Goal: Task Accomplishment & Management: Use online tool/utility

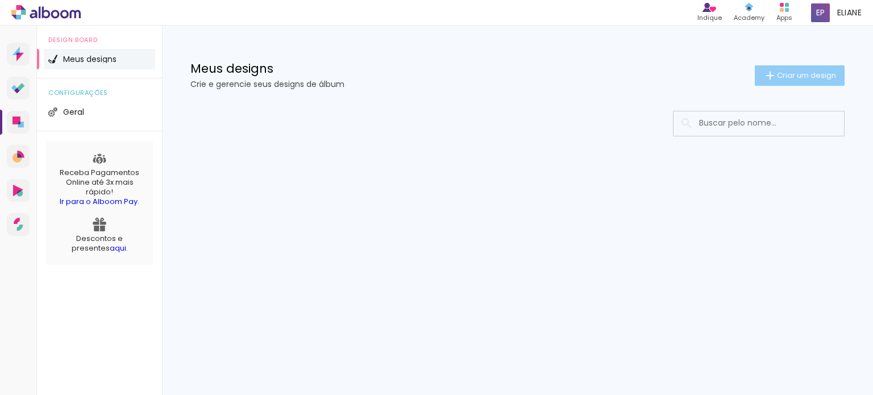
drag, startPoint x: 801, startPoint y: 73, endPoint x: 789, endPoint y: 81, distance: 14.3
click at [801, 73] on span "Criar um design" at bounding box center [806, 75] width 59 height 7
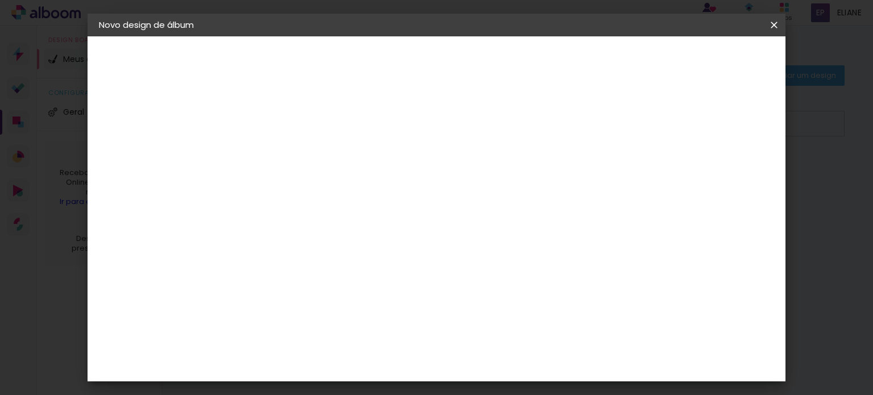
click at [285, 155] on input at bounding box center [285, 153] width 0 height 18
type input "m"
type input "MATEUS 4 MESES"
type paper-input "MATEUS 4 MESES"
click at [401, 54] on paper-button "Avançar" at bounding box center [374, 60] width 56 height 19
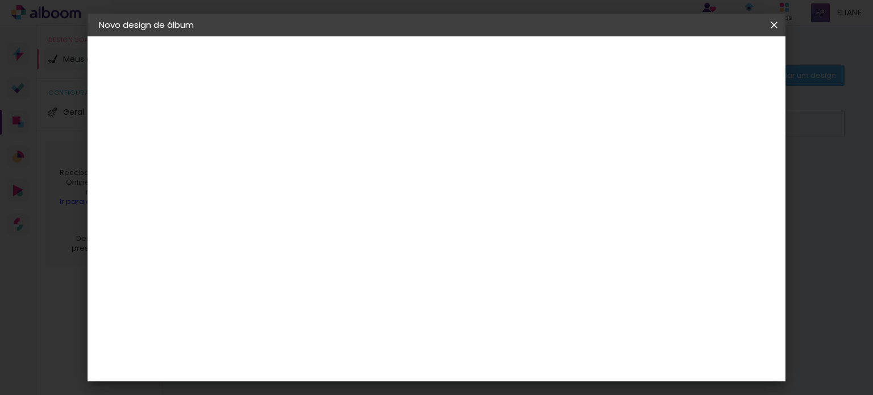
click at [330, 220] on input at bounding box center [313, 216] width 115 height 14
type input "QUALIT"
type paper-input "QUALIT"
click at [330, 249] on paper-item "Quality" at bounding box center [302, 256] width 100 height 25
click at [302, 258] on div "Quality" at bounding box center [292, 256] width 31 height 9
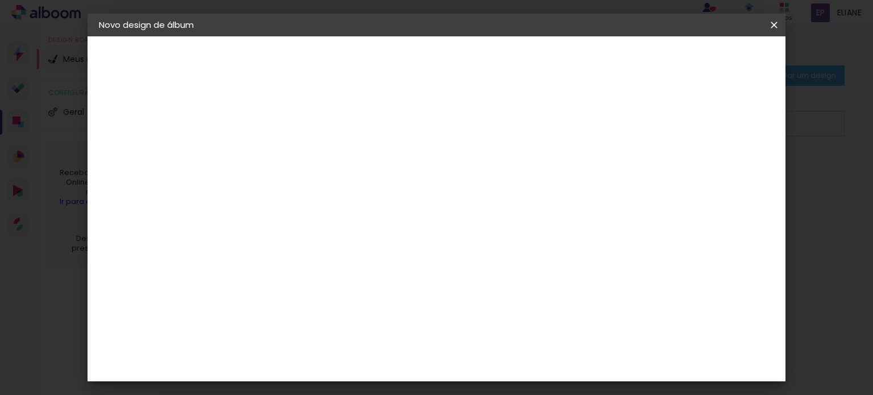
click at [323, 216] on input "QUALIT" at bounding box center [302, 216] width 92 height 14
type input "QUALITY"
type paper-input "QUALITY"
click at [467, 169] on paper-item "Tamanho Livre" at bounding box center [416, 172] width 101 height 25
click at [467, 173] on paper-item "Tamanho Livre" at bounding box center [416, 172] width 101 height 25
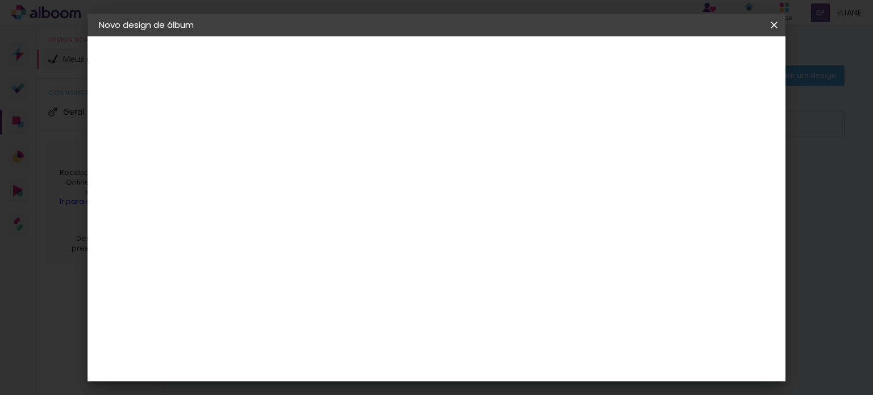
click at [348, 215] on input "QUALITY" at bounding box center [302, 216] width 92 height 14
click at [348, 185] on iron-icon at bounding box center [343, 181] width 9 height 9
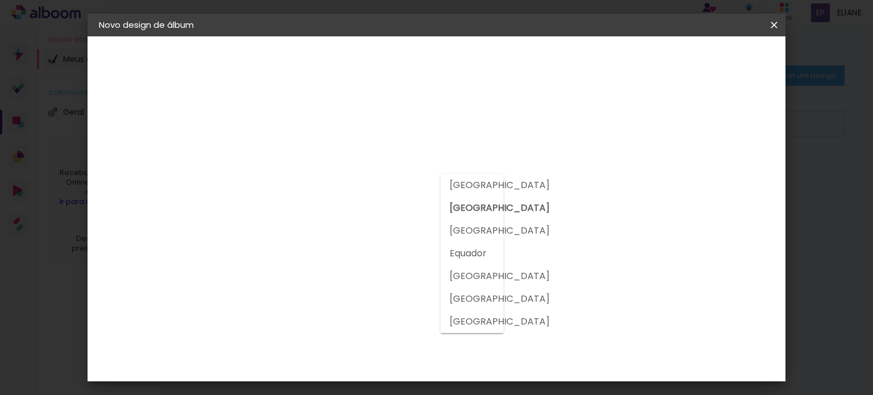
click at [339, 182] on input "[GEOGRAPHIC_DATA]" at bounding box center [297, 181] width 83 height 14
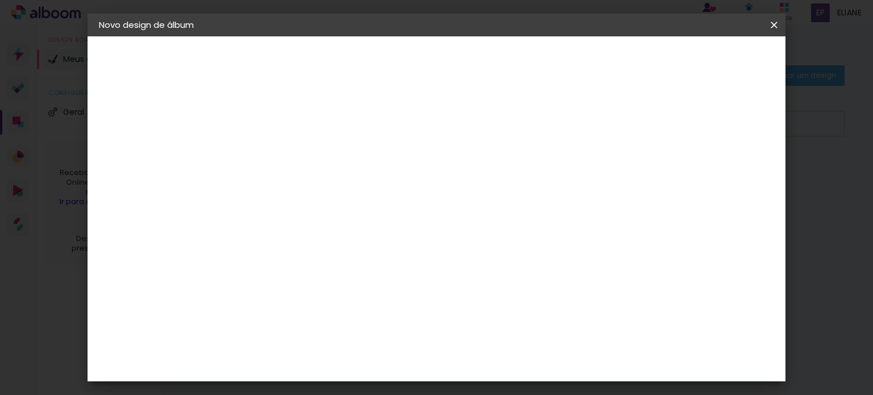
click at [348, 218] on input "QUALITY" at bounding box center [302, 216] width 92 height 14
drag, startPoint x: 743, startPoint y: 62, endPoint x: 739, endPoint y: 74, distance: 13.1
click at [0, 0] on slot "Avançar" at bounding box center [0, 0] width 0 height 0
drag, startPoint x: 669, startPoint y: 65, endPoint x: 600, endPoint y: 135, distance: 98.0
click at [0, 0] on slot "Voltar" at bounding box center [0, 0] width 0 height 0
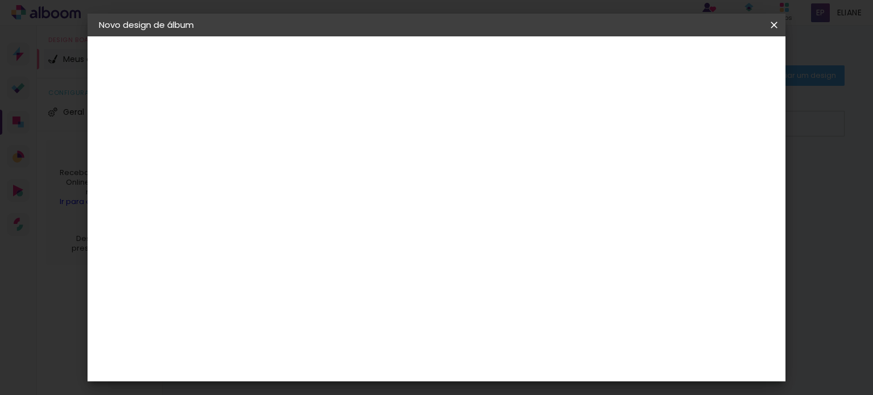
click at [348, 221] on input "QUALITY" at bounding box center [302, 216] width 92 height 14
click at [480, 133] on div "Fornecedor Escolha um fornecedor ou avance com o tamanho livre. Voltar Avançar" at bounding box center [359, 84] width 249 height 97
click at [467, 61] on div "Voltar Avançar" at bounding box center [409, 60] width 113 height 19
click at [0, 0] on iron-icon at bounding box center [0, 0] width 0 height 0
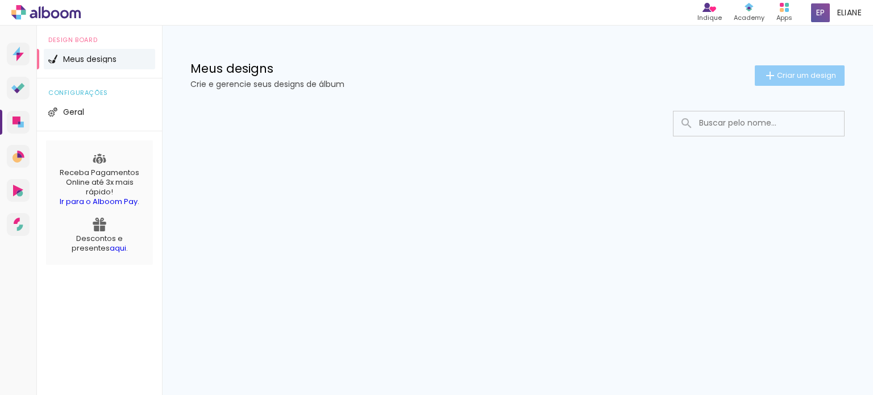
click at [794, 76] on span "Criar um design" at bounding box center [806, 75] width 59 height 7
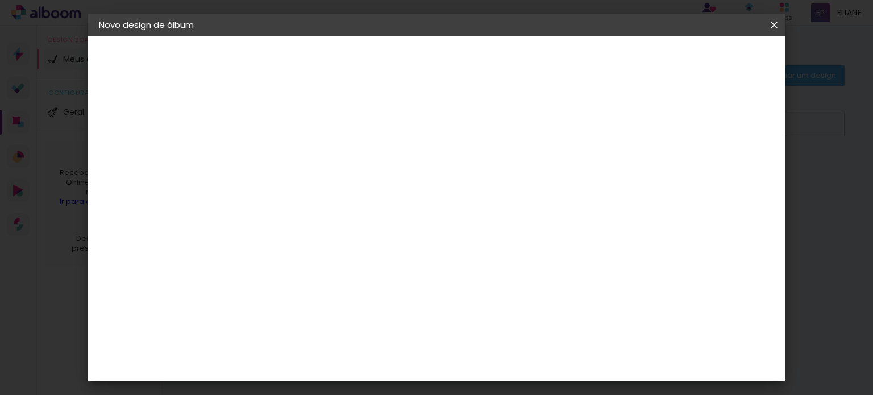
click at [285, 153] on input at bounding box center [285, 153] width 0 height 18
type input "MATEUS 4 MESES"
drag, startPoint x: 752, startPoint y: 61, endPoint x: 746, endPoint y: 90, distance: 29.5
click at [0, 0] on slot "Avançar" at bounding box center [0, 0] width 0 height 0
click at [467, 61] on div "Voltar Avançar" at bounding box center [409, 60] width 113 height 19
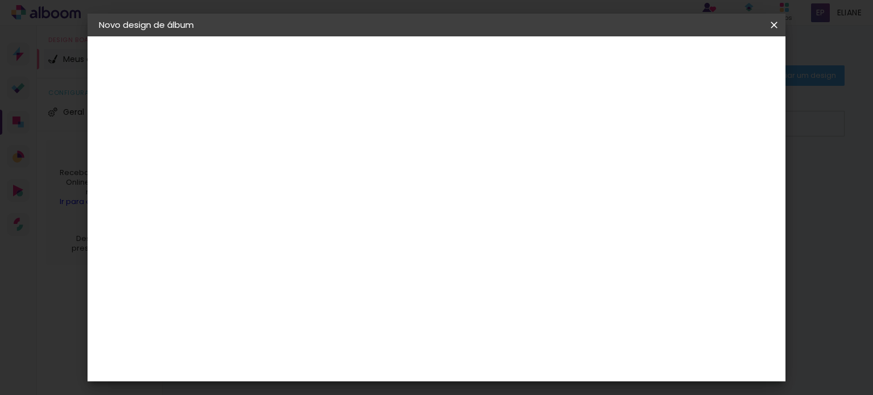
click at [467, 176] on paper-item "Tamanho Livre" at bounding box center [416, 172] width 101 height 25
click at [0, 0] on slot "Avançar" at bounding box center [0, 0] width 0 height 0
click at [152, 141] on div "Tamanho livre" at bounding box center [142, 140] width 39 height 16
click at [335, 211] on input "QUALITY" at bounding box center [302, 216] width 92 height 14
click at [316, 178] on input "[GEOGRAPHIC_DATA]" at bounding box center [297, 181] width 83 height 14
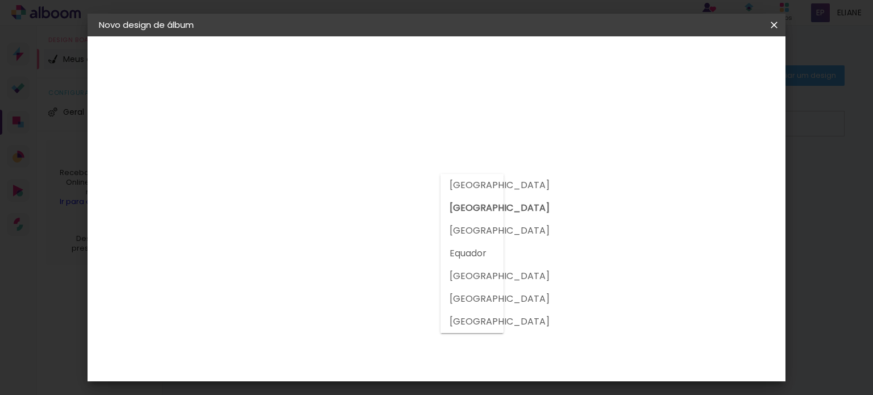
click at [339, 186] on input "[GEOGRAPHIC_DATA]" at bounding box center [297, 181] width 83 height 14
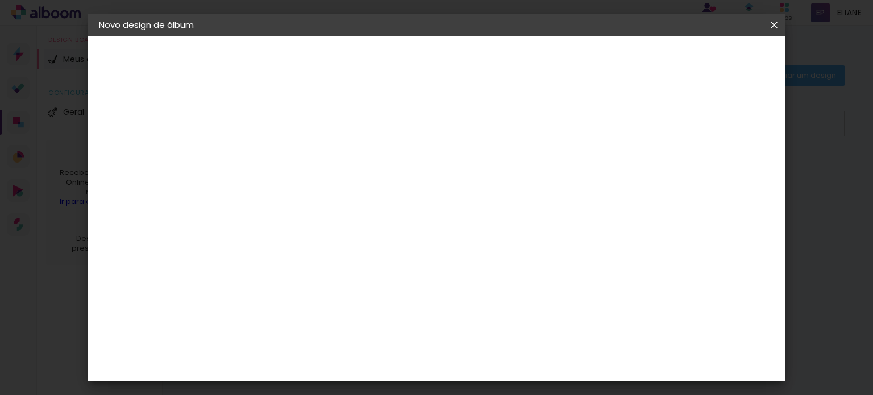
click at [467, 246] on paper-item "Sugerir uma encadernadora" at bounding box center [416, 237] width 101 height 30
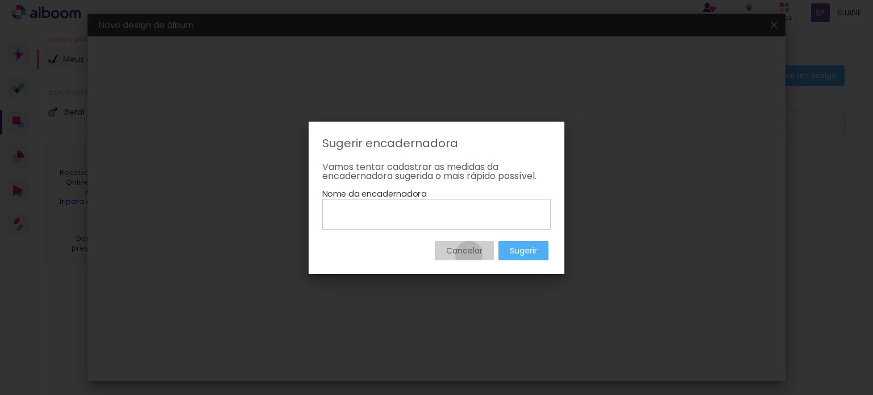
click at [0, 0] on slot "Cancelar" at bounding box center [0, 0] width 0 height 0
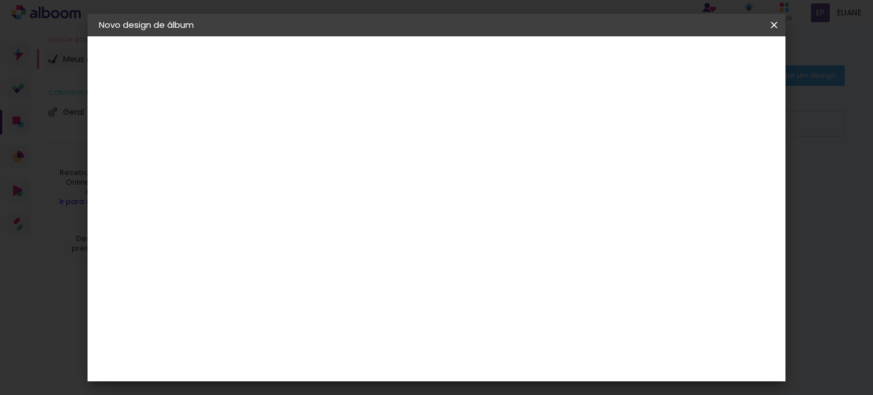
click at [484, 133] on div "Fornecedor Escolha um fornecedor ou avance com o tamanho livre. Voltar Avançar" at bounding box center [359, 84] width 249 height 97
click at [140, 161] on iron-pages "Modelo Escolhendo modelo... Tamanho livre" at bounding box center [161, 166] width 124 height 23
click at [405, 51] on paper-button "Voltar" at bounding box center [382, 60] width 46 height 19
click at [0, 0] on slot "Avançar" at bounding box center [0, 0] width 0 height 0
click at [484, 49] on header "Fornecedor Escolha um fornecedor ou avance com o tamanho livre. Voltar Avançar" at bounding box center [359, 74] width 249 height 77
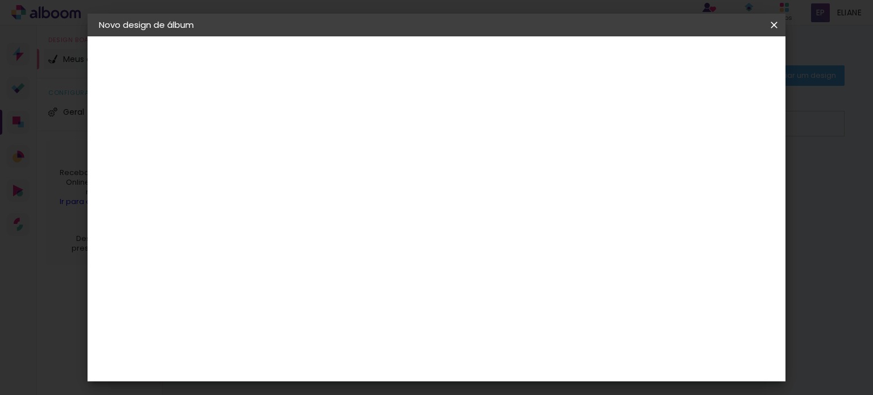
click at [467, 56] on div "Voltar Avançar" at bounding box center [409, 60] width 113 height 19
click at [484, 96] on div "Fornecedor Escolha um fornecedor ou avance com o tamanho livre. Voltar Avançar" at bounding box center [359, 84] width 249 height 97
click at [348, 215] on input "QUALITY" at bounding box center [302, 216] width 92 height 14
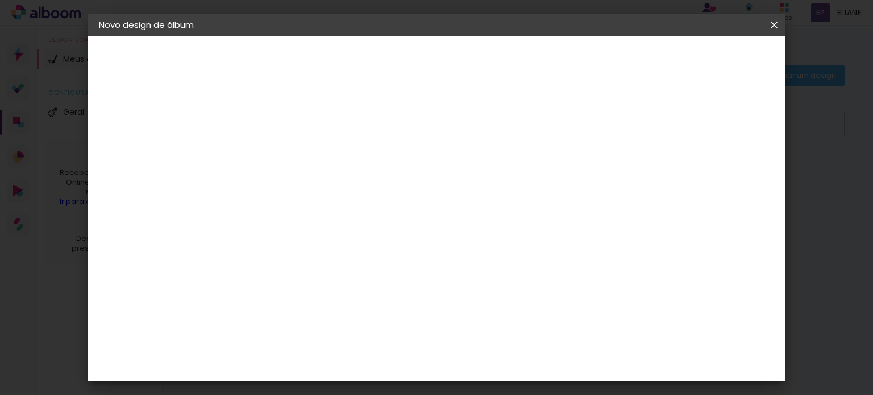
click at [308, 253] on div "Quality" at bounding box center [292, 256] width 31 height 9
click at [0, 0] on slot "Avançar" at bounding box center [0, 0] width 0 height 0
click at [329, 189] on input "text" at bounding box center [307, 198] width 44 height 18
click at [510, 217] on paper-item "SlimBook" at bounding box center [510, 211] width 227 height 23
type input "SlimBook"
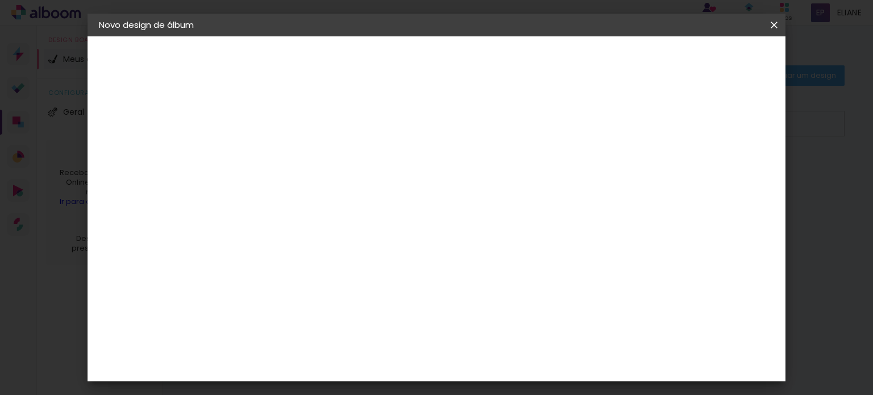
scroll to position [398, 0]
drag, startPoint x: 737, startPoint y: 63, endPoint x: 703, endPoint y: 159, distance: 101.9
click at [0, 0] on slot "Avançar" at bounding box center [0, 0] width 0 height 0
click at [500, 60] on span "Iniciar design" at bounding box center [485, 64] width 29 height 16
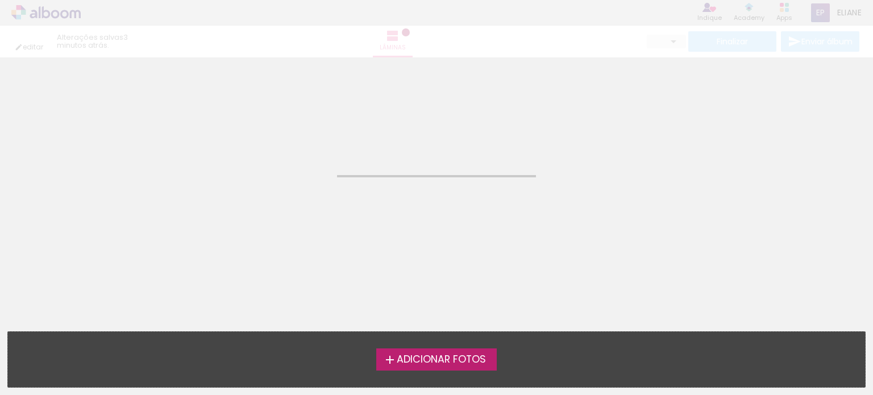
click at [465, 368] on label "Adicionar Fotos" at bounding box center [436, 359] width 121 height 22
click at [0, 0] on input "file" at bounding box center [0, 0] width 0 height 0
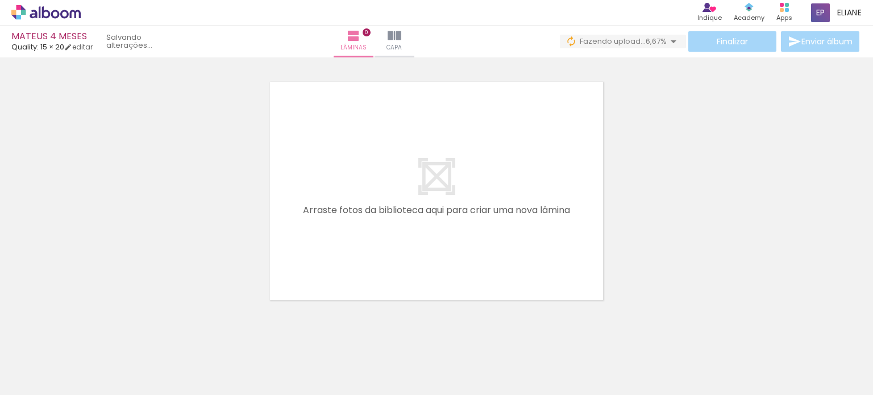
scroll to position [0, 178]
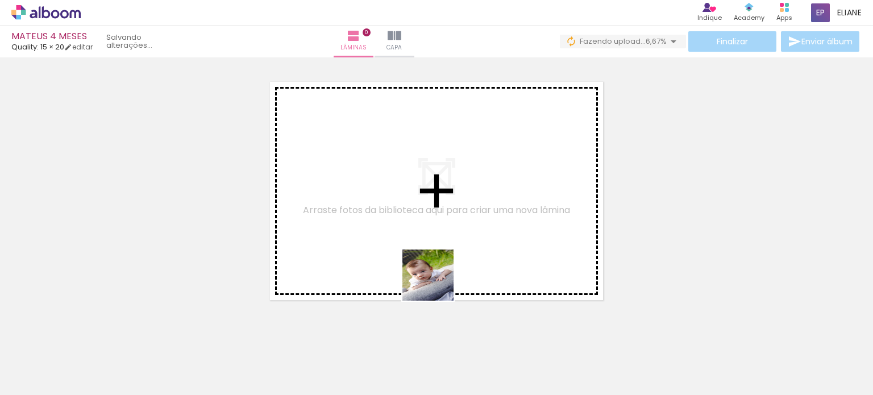
drag, startPoint x: 448, startPoint y: 368, endPoint x: 409, endPoint y: 338, distance: 49.9
click at [435, 272] on quentale-workspace at bounding box center [436, 197] width 873 height 395
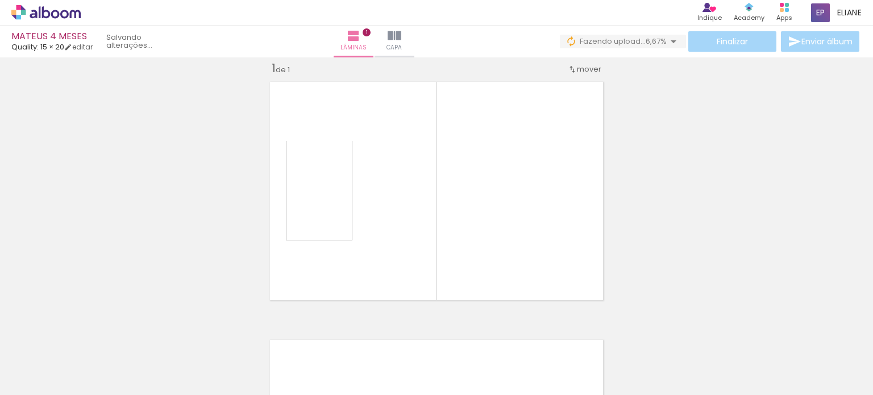
scroll to position [14, 0]
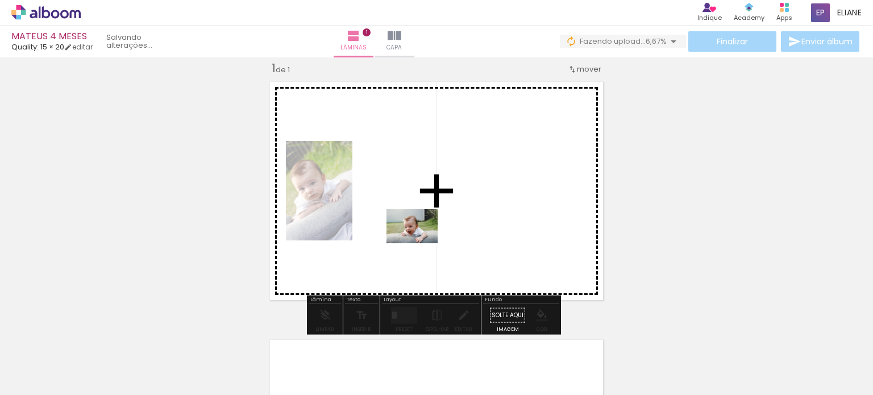
drag, startPoint x: 380, startPoint y: 362, endPoint x: 421, endPoint y: 243, distance: 125.6
click at [421, 243] on quentale-workspace at bounding box center [436, 197] width 873 height 395
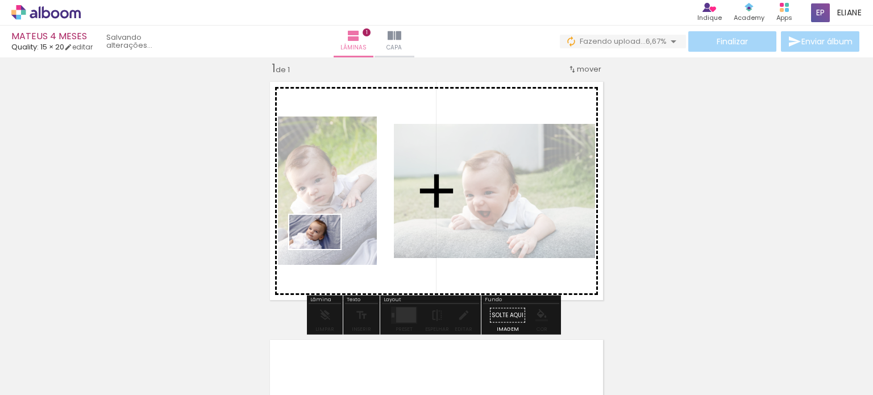
drag, startPoint x: 260, startPoint y: 356, endPoint x: 323, endPoint y: 249, distance: 124.8
click at [323, 249] on quentale-workspace at bounding box center [436, 197] width 873 height 395
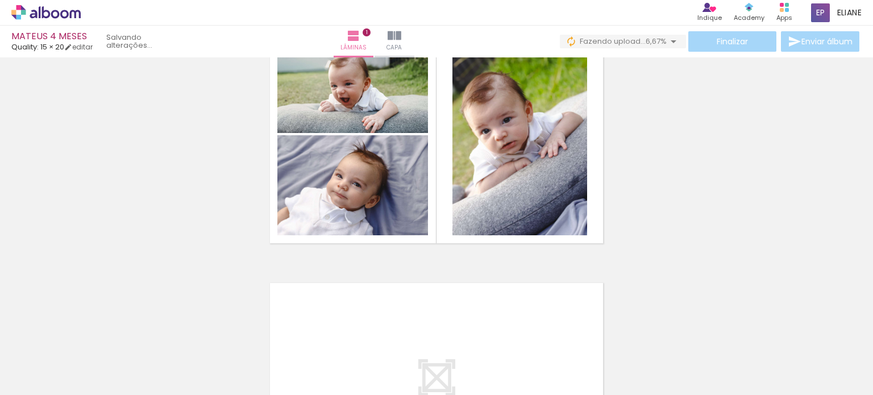
scroll to position [128, 0]
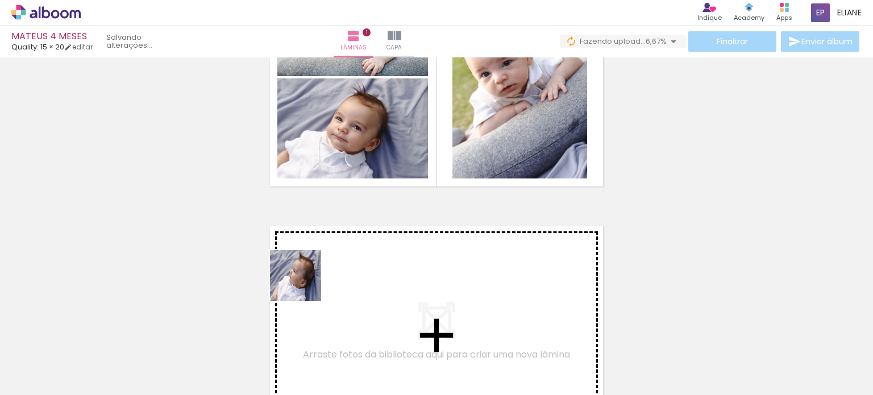
drag, startPoint x: 195, startPoint y: 365, endPoint x: 325, endPoint y: 263, distance: 165.1
click at [325, 263] on quentale-workspace at bounding box center [436, 197] width 873 height 395
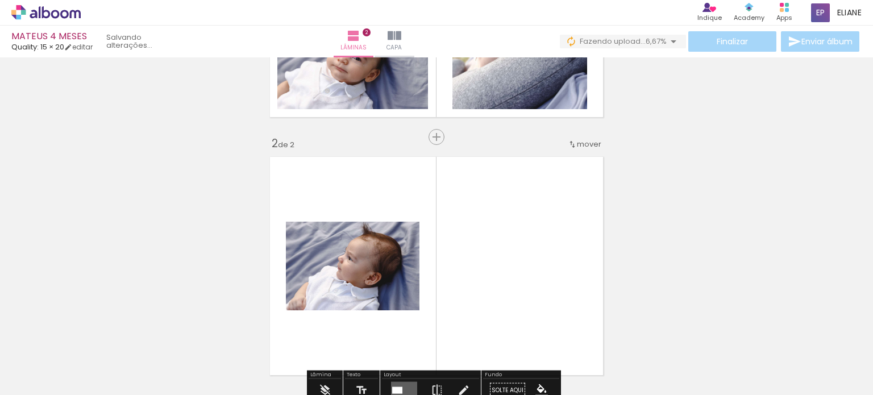
scroll to position [272, 0]
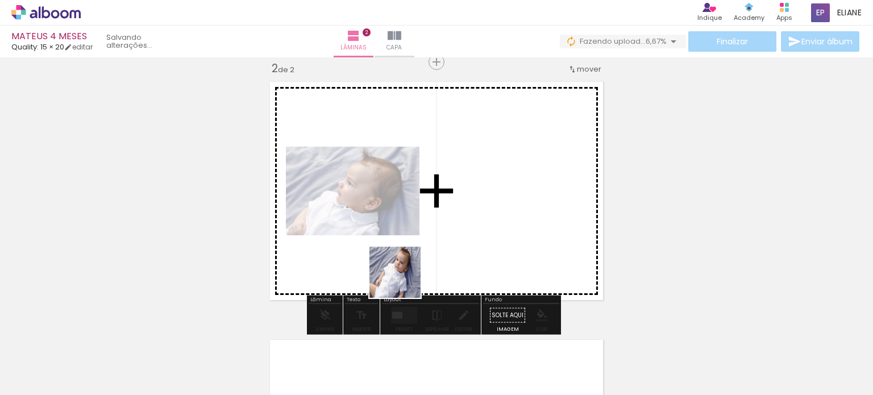
drag, startPoint x: 327, startPoint y: 367, endPoint x: 407, endPoint y: 277, distance: 120.4
click at [407, 277] on quentale-workspace at bounding box center [436, 197] width 873 height 395
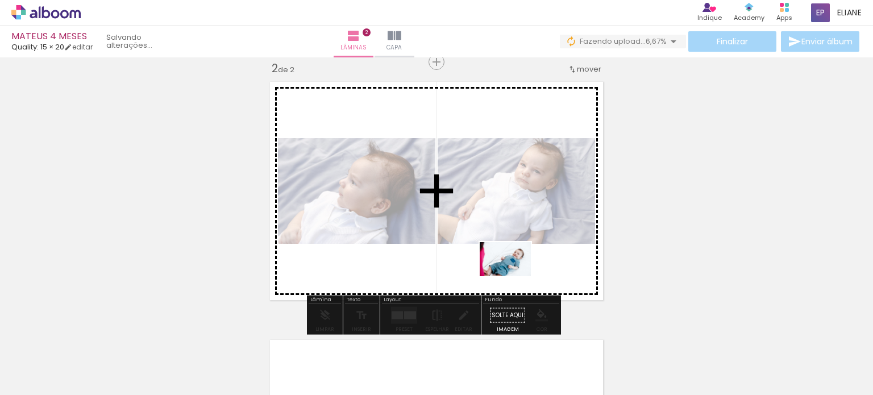
drag, startPoint x: 757, startPoint y: 361, endPoint x: 513, endPoint y: 274, distance: 259.2
click at [513, 274] on quentale-workspace at bounding box center [436, 197] width 873 height 395
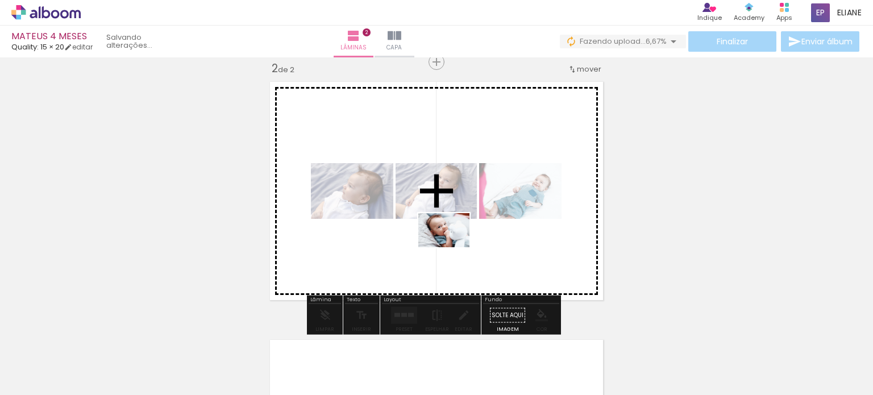
drag, startPoint x: 832, startPoint y: 359, endPoint x: 665, endPoint y: 362, distance: 166.5
click at [452, 249] on quentale-workspace at bounding box center [436, 197] width 873 height 395
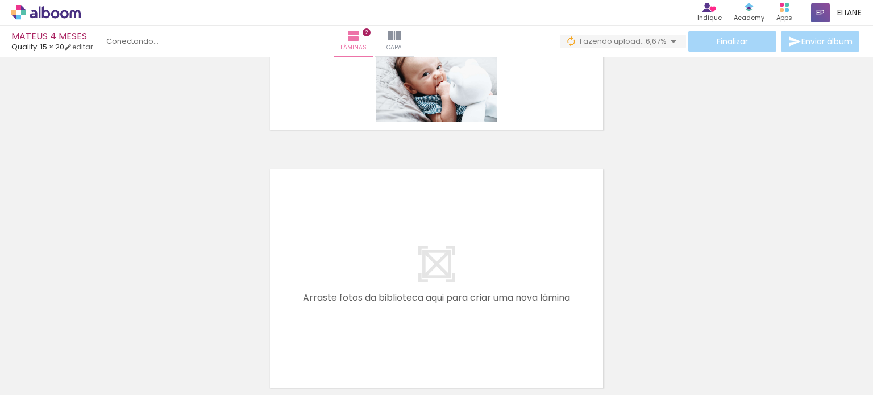
scroll to position [0, 0]
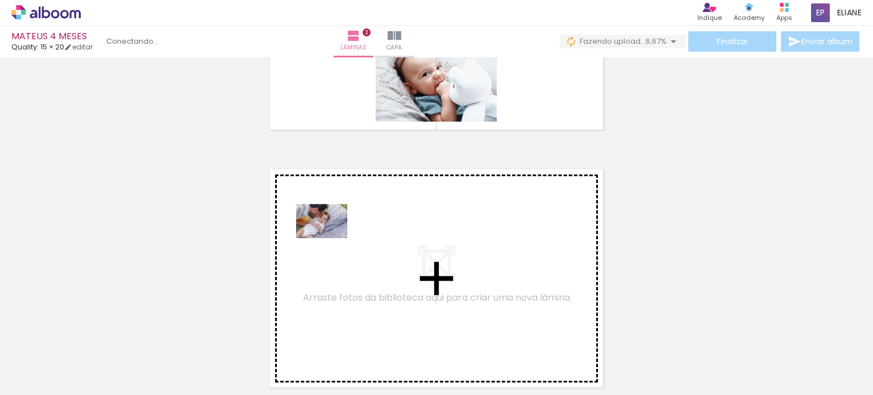
drag, startPoint x: 257, startPoint y: 359, endPoint x: 336, endPoint y: 228, distance: 152.7
click at [336, 228] on quentale-workspace at bounding box center [436, 197] width 873 height 395
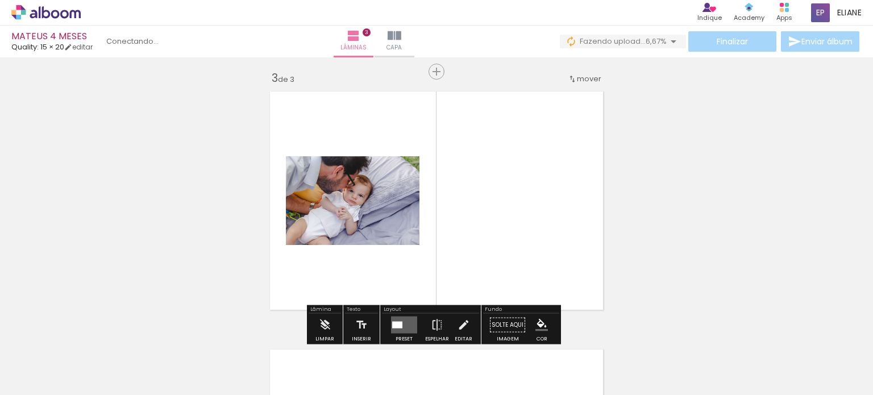
scroll to position [530, 0]
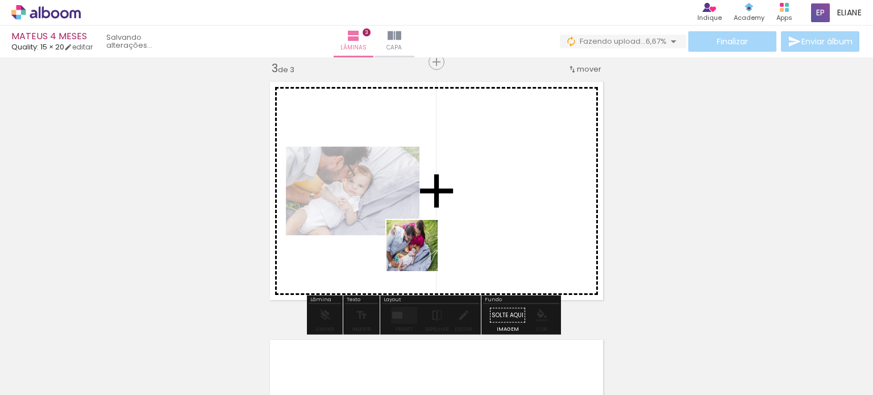
drag, startPoint x: 313, startPoint y: 354, endPoint x: 444, endPoint y: 231, distance: 179.7
click at [444, 231] on quentale-workspace at bounding box center [436, 197] width 873 height 395
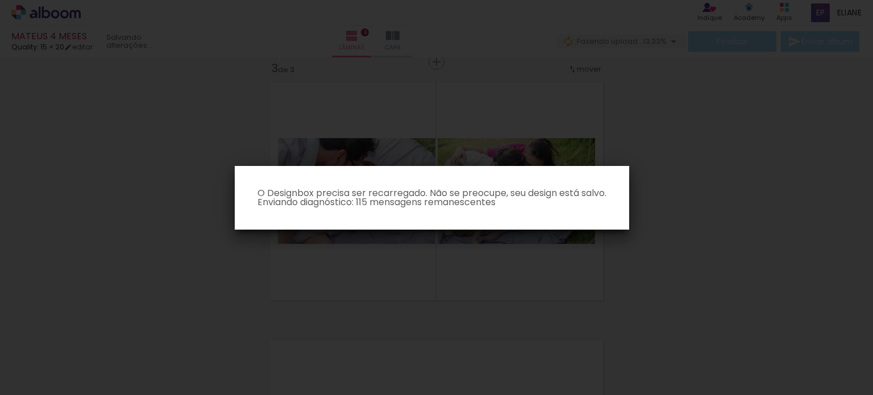
click at [707, 202] on iron-overlay-backdrop at bounding box center [436, 197] width 873 height 395
click at [730, 149] on iron-overlay-backdrop at bounding box center [436, 197] width 873 height 395
click at [731, 150] on iron-overlay-backdrop at bounding box center [436, 197] width 873 height 395
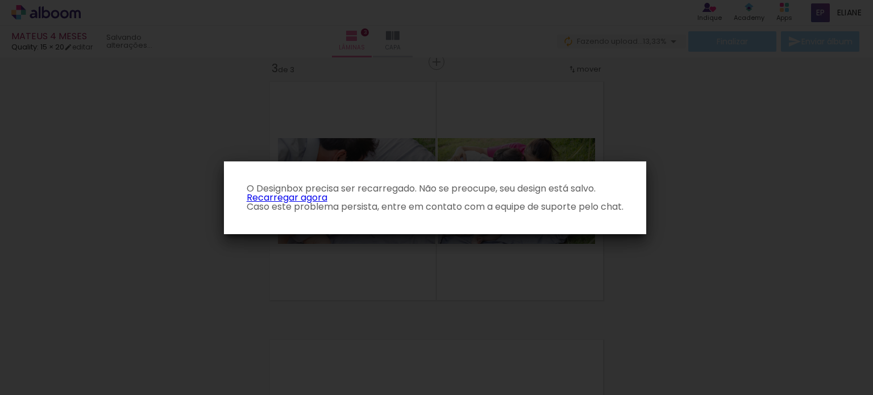
click at [299, 195] on link "Recarregar agora" at bounding box center [287, 197] width 81 height 13
click at [294, 195] on link "Recarregar agora" at bounding box center [287, 197] width 81 height 13
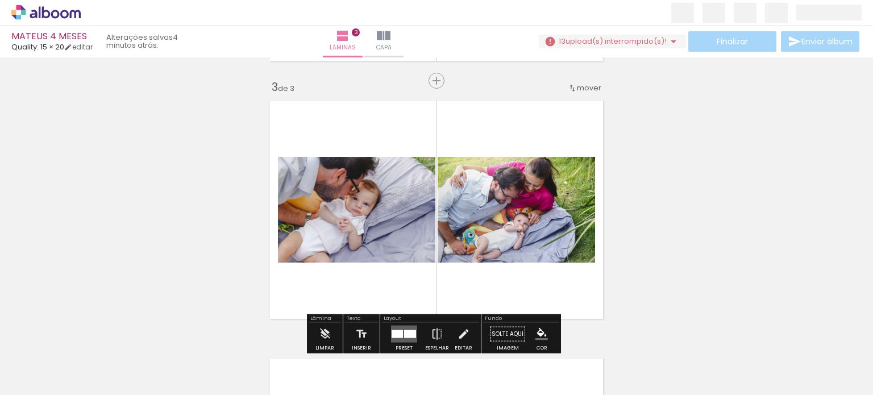
scroll to position [568, 0]
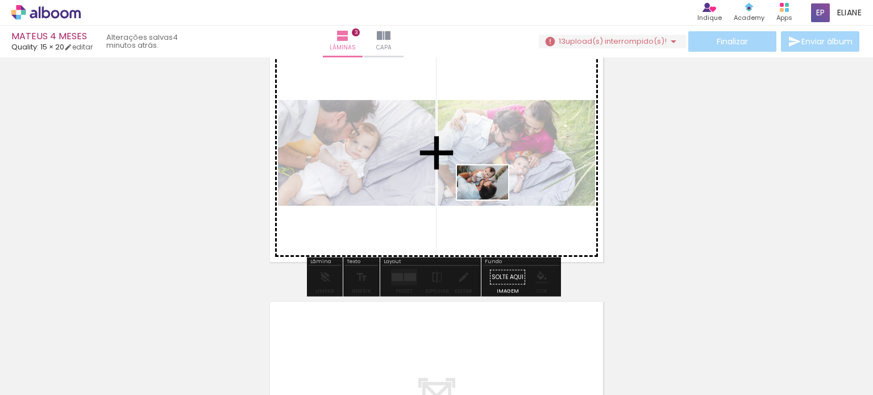
drag, startPoint x: 740, startPoint y: 359, endPoint x: 491, endPoint y: 199, distance: 295.9
click at [491, 199] on quentale-workspace at bounding box center [436, 197] width 873 height 395
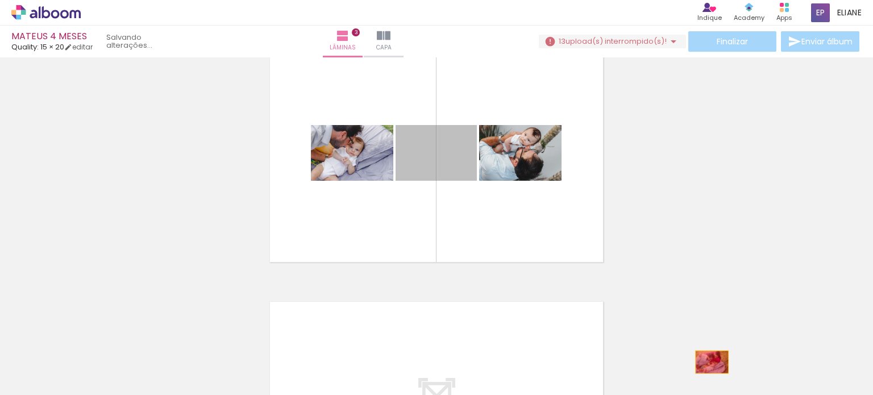
drag, startPoint x: 446, startPoint y: 160, endPoint x: 664, endPoint y: 317, distance: 268.7
click at [707, 362] on quentale-workspace at bounding box center [436, 197] width 873 height 395
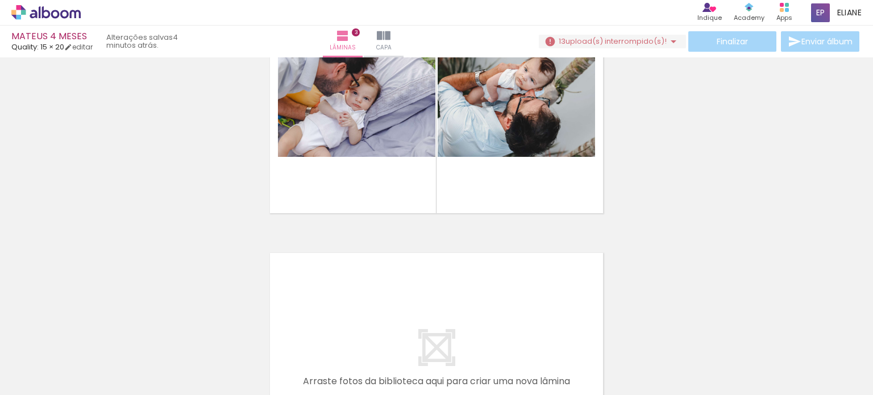
scroll to position [682, 0]
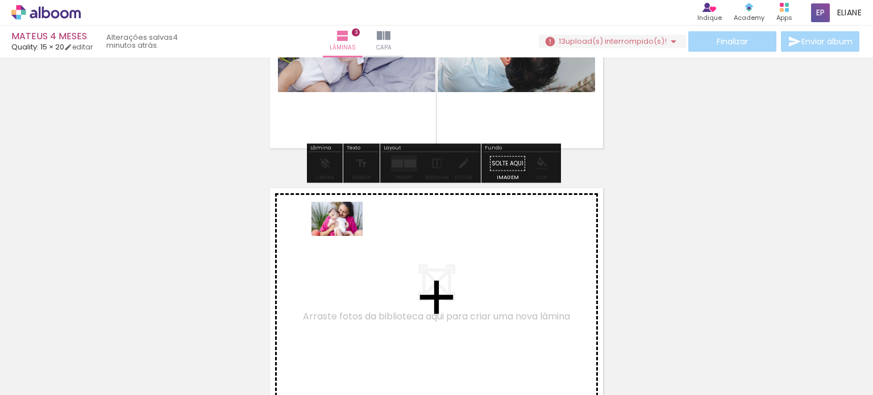
drag, startPoint x: 123, startPoint y: 360, endPoint x: 346, endPoint y: 236, distance: 255.2
click at [346, 236] on quentale-workspace at bounding box center [436, 197] width 873 height 395
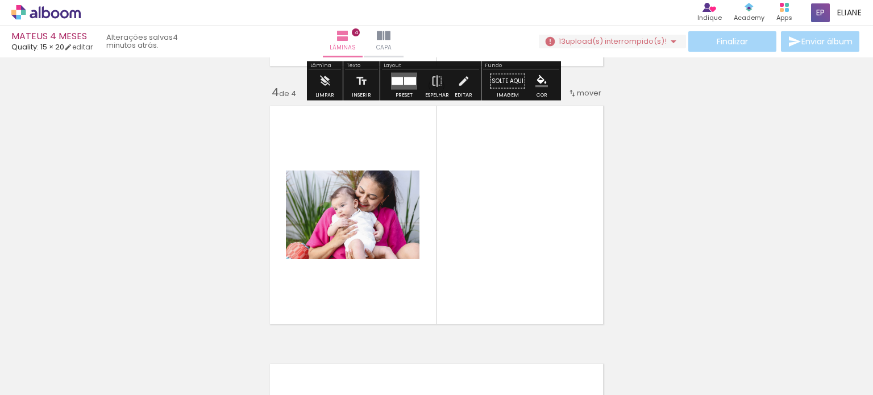
scroll to position [788, 0]
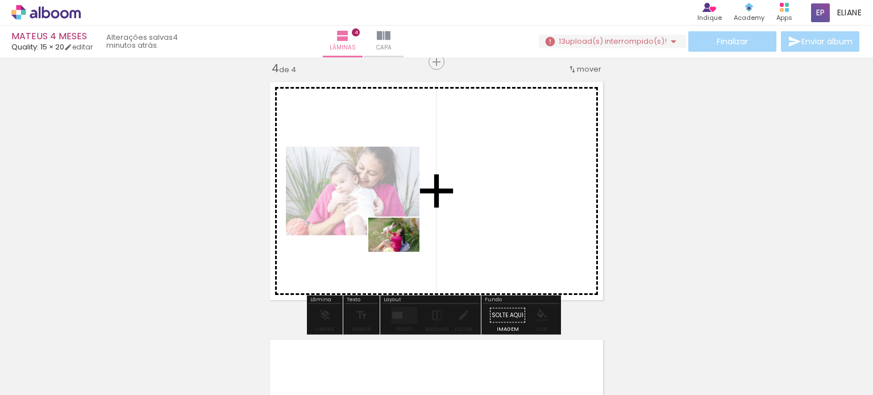
drag, startPoint x: 177, startPoint y: 371, endPoint x: 402, endPoint y: 252, distance: 255.0
click at [402, 252] on quentale-workspace at bounding box center [436, 197] width 873 height 395
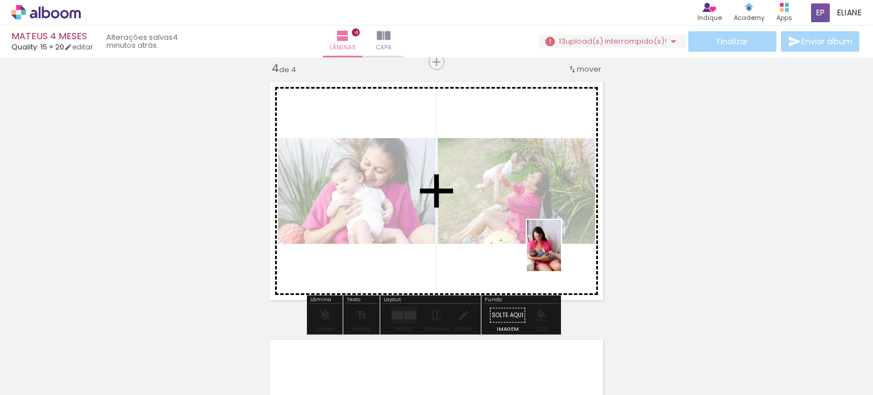
drag, startPoint x: 818, startPoint y: 379, endPoint x: 560, endPoint y: 253, distance: 286.9
click at [560, 253] on quentale-workspace at bounding box center [436, 197] width 873 height 395
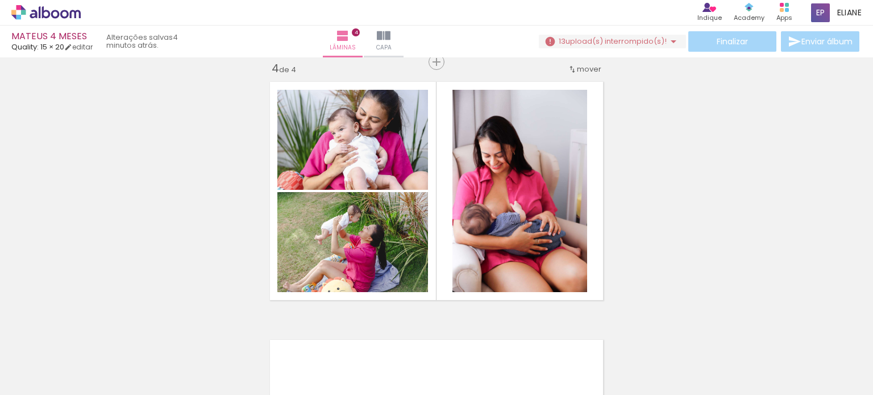
scroll to position [0, 178]
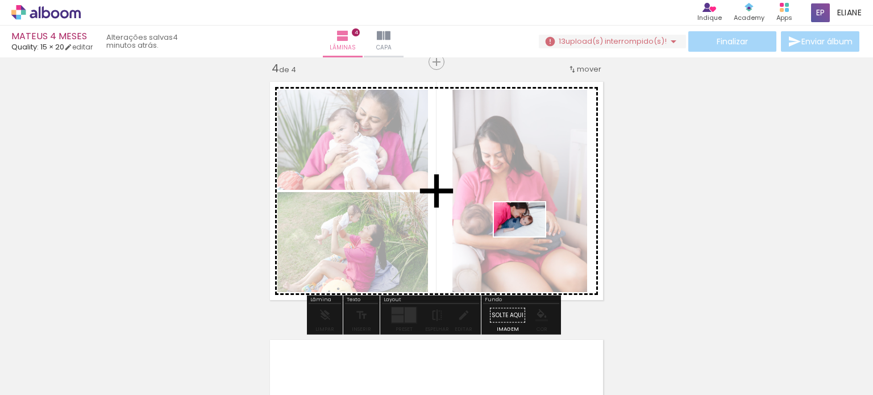
drag, startPoint x: 707, startPoint y: 367, endPoint x: 528, endPoint y: 236, distance: 221.6
click at [528, 236] on quentale-workspace at bounding box center [436, 197] width 873 height 395
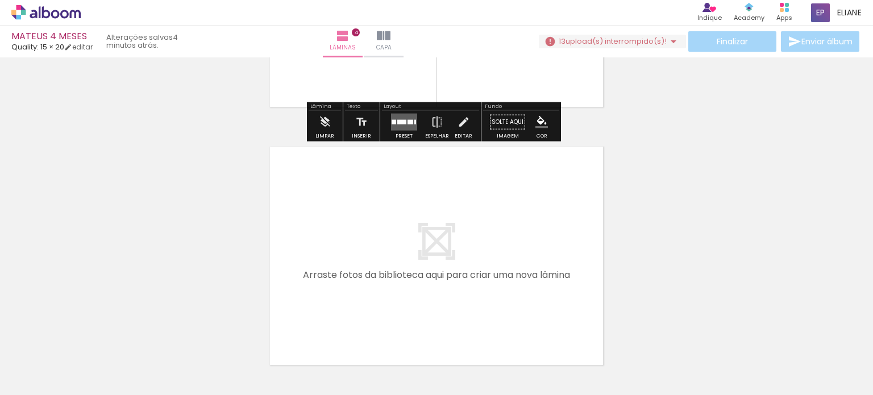
scroll to position [1016, 0]
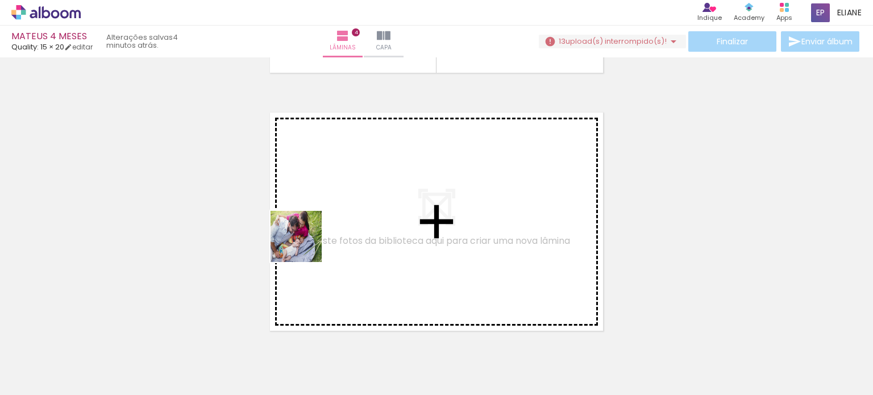
drag, startPoint x: 128, startPoint y: 365, endPoint x: 305, endPoint y: 245, distance: 213.6
click at [305, 245] on quentale-workspace at bounding box center [436, 197] width 873 height 395
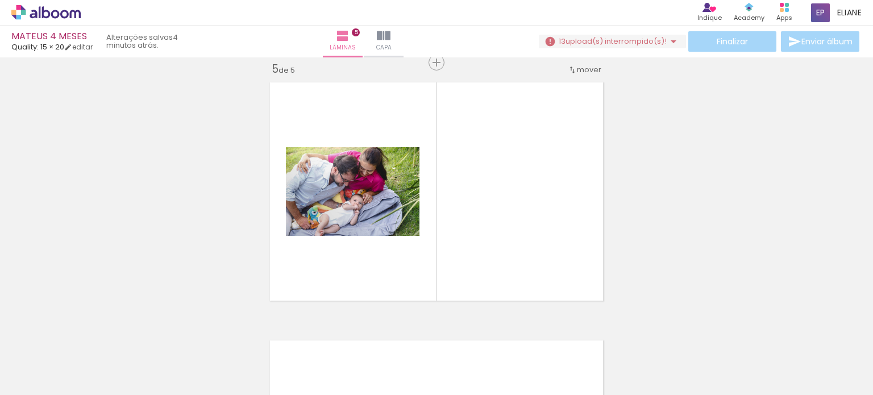
scroll to position [1046, 0]
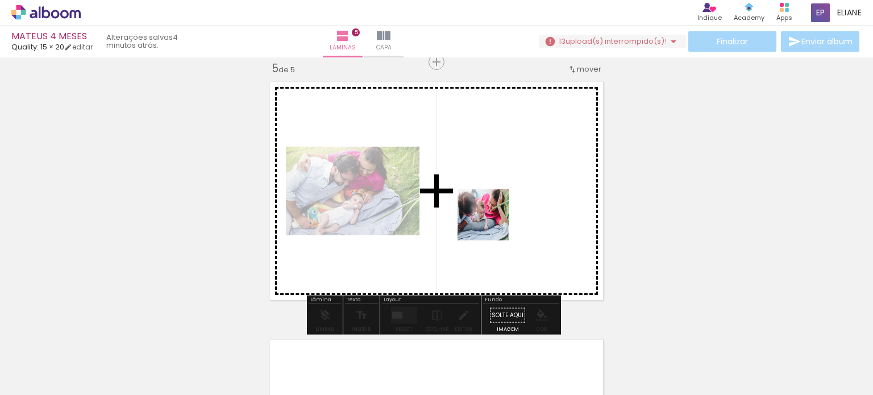
drag, startPoint x: 516, startPoint y: 360, endPoint x: 552, endPoint y: 342, distance: 40.2
click at [491, 220] on quentale-workspace at bounding box center [436, 197] width 873 height 395
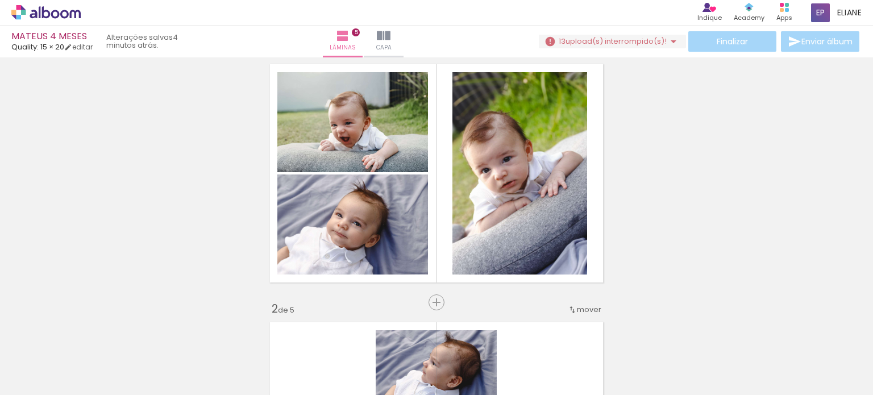
scroll to position [57, 0]
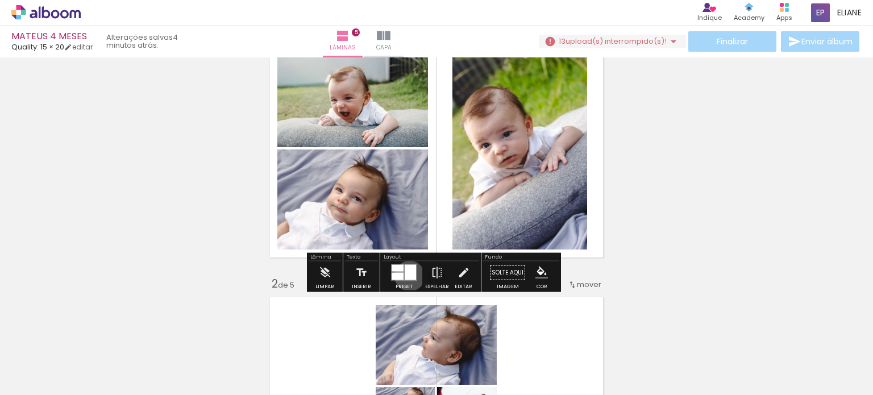
click at [406, 276] on div at bounding box center [410, 272] width 11 height 15
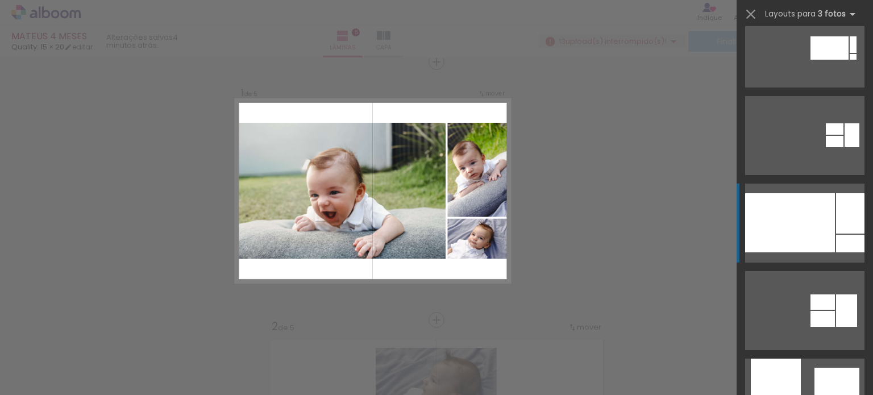
scroll to position [170, 0]
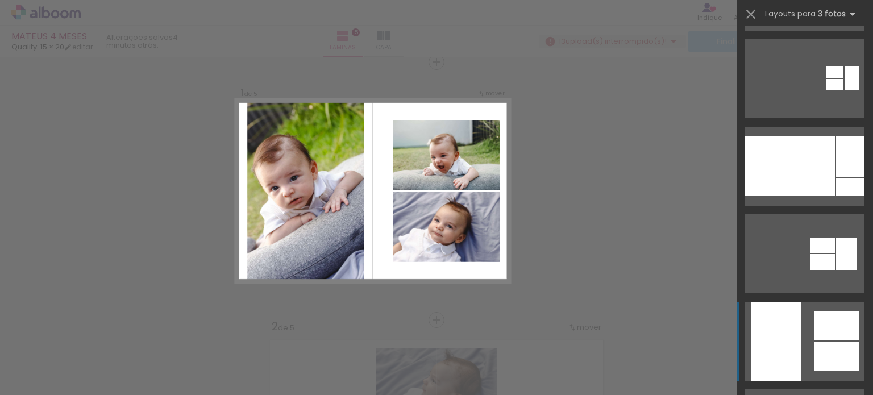
click at [776, 195] on div at bounding box center [790, 165] width 90 height 59
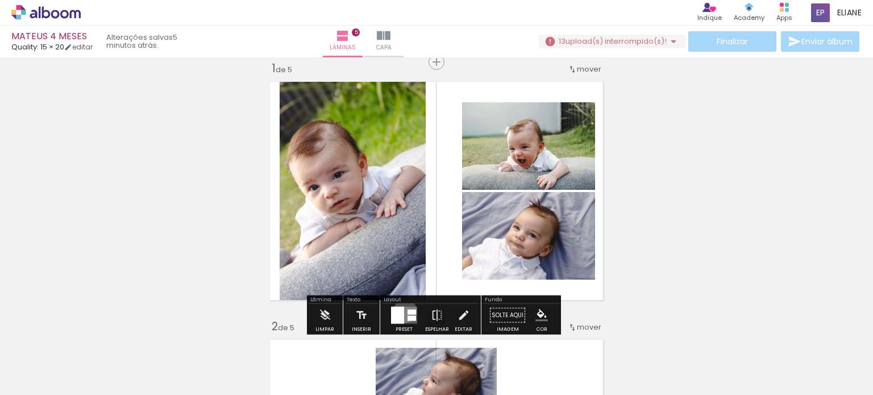
drag, startPoint x: 402, startPoint y: 310, endPoint x: 612, endPoint y: 306, distance: 209.7
click at [402, 310] on quentale-layouter at bounding box center [404, 315] width 26 height 17
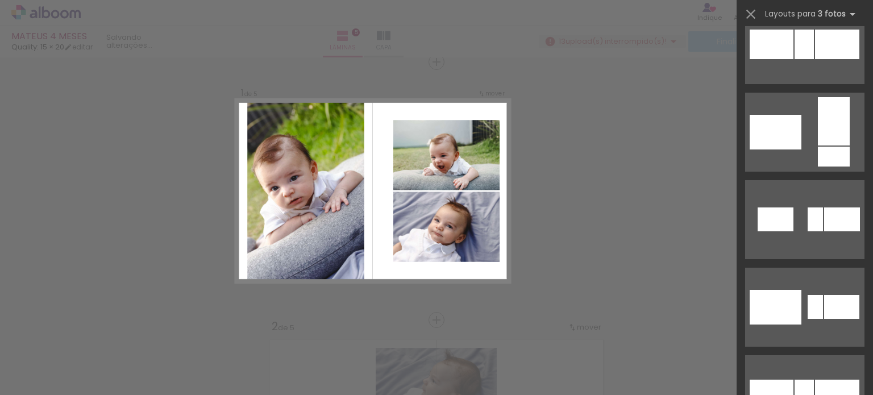
scroll to position [1688, 0]
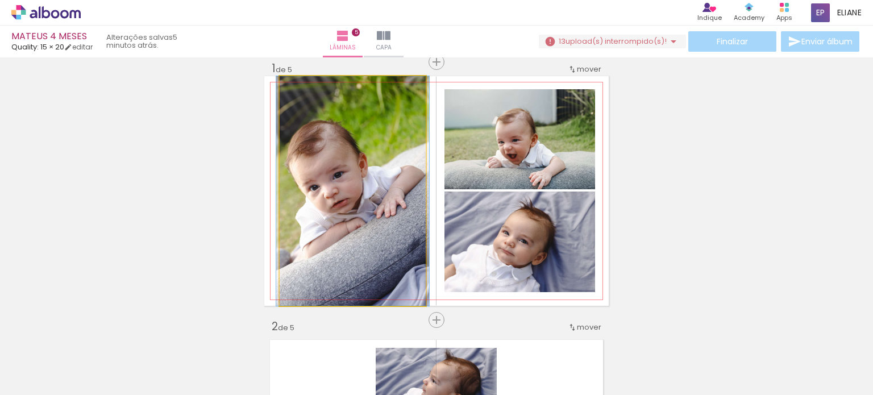
click at [327, 224] on quentale-photo at bounding box center [353, 191] width 146 height 230
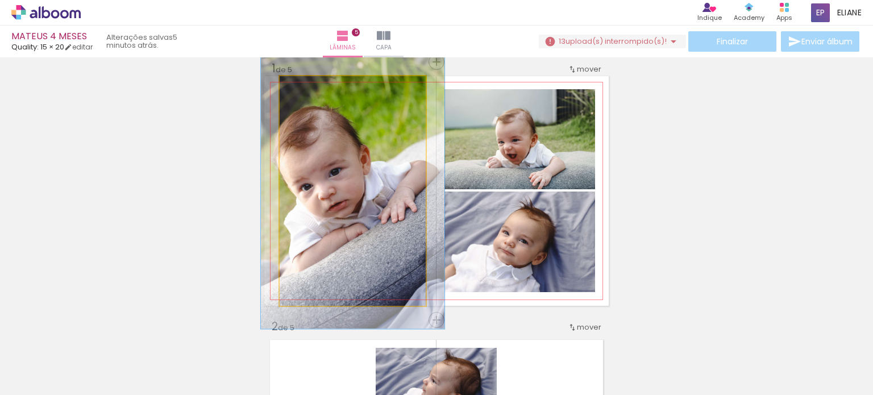
drag, startPoint x: 299, startPoint y: 88, endPoint x: 308, endPoint y: 87, distance: 9.1
type paper-slider "123"
click at [309, 87] on div at bounding box center [314, 88] width 10 height 10
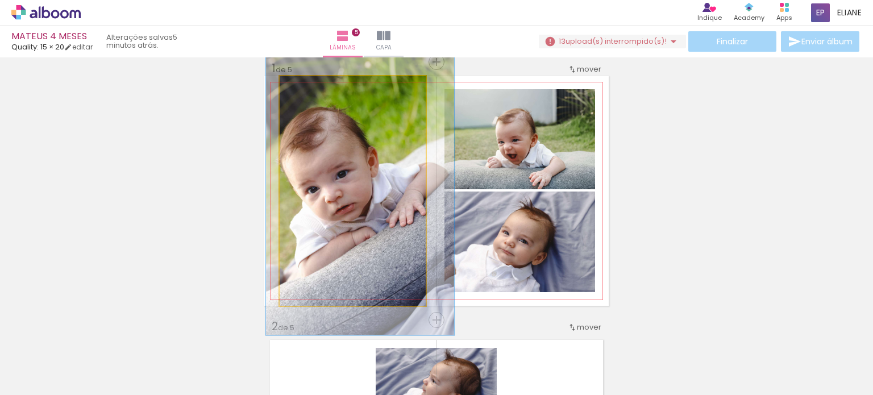
drag, startPoint x: 348, startPoint y: 203, endPoint x: 355, endPoint y: 206, distance: 7.9
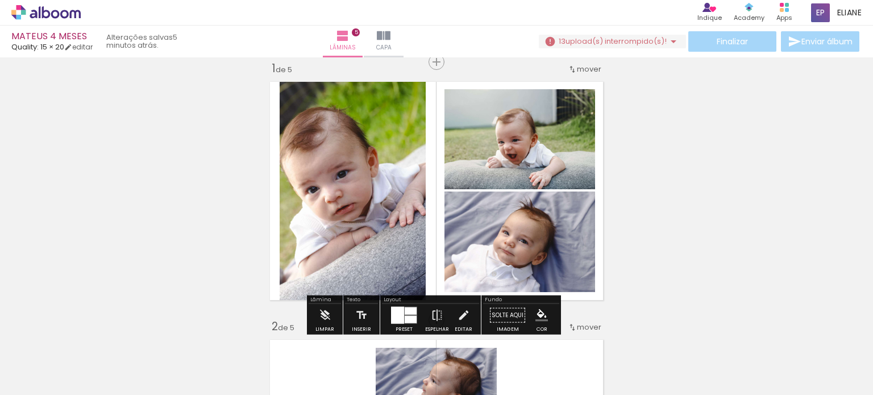
drag, startPoint x: 695, startPoint y: 195, endPoint x: 627, endPoint y: 248, distance: 85.5
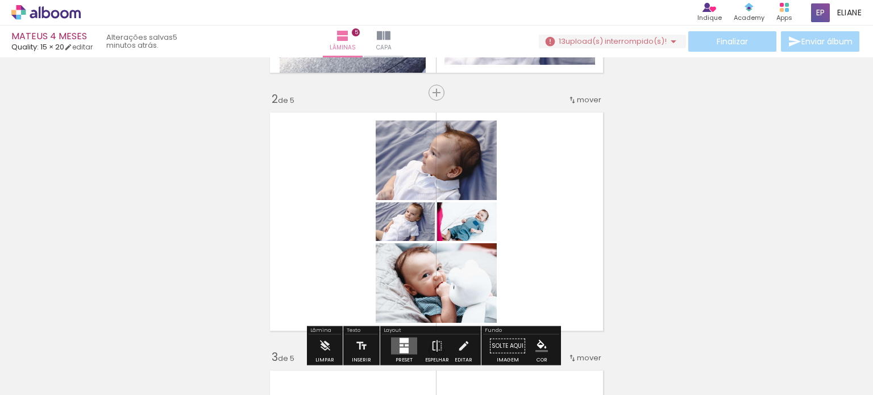
scroll to position [298, 0]
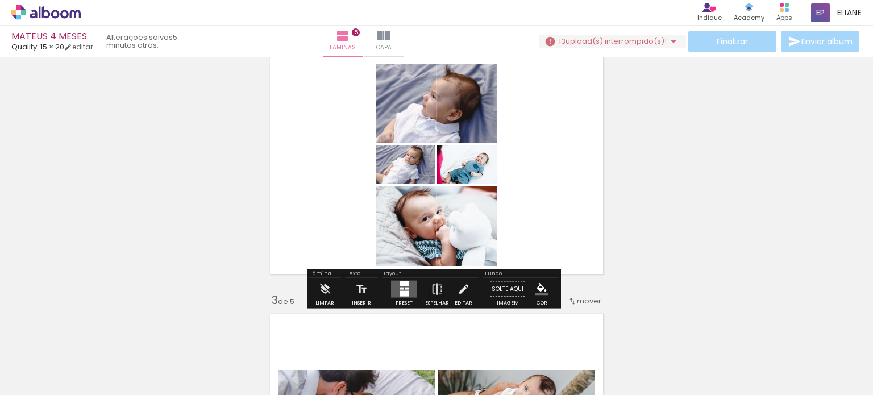
click at [405, 289] on div at bounding box center [407, 289] width 4 height 2
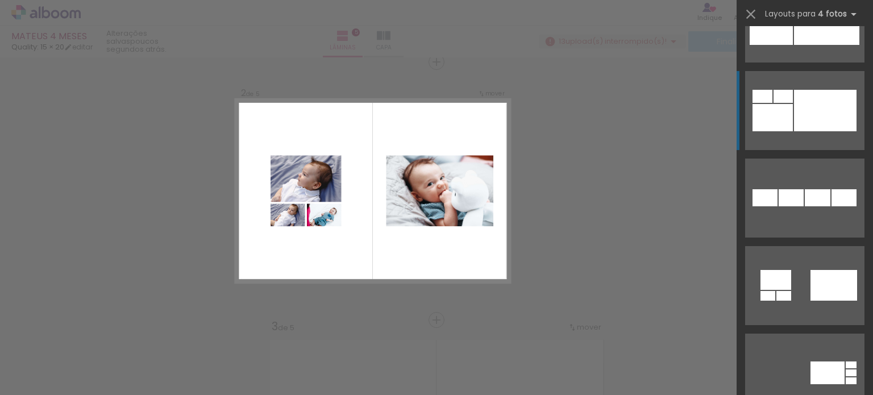
scroll to position [1534, 0]
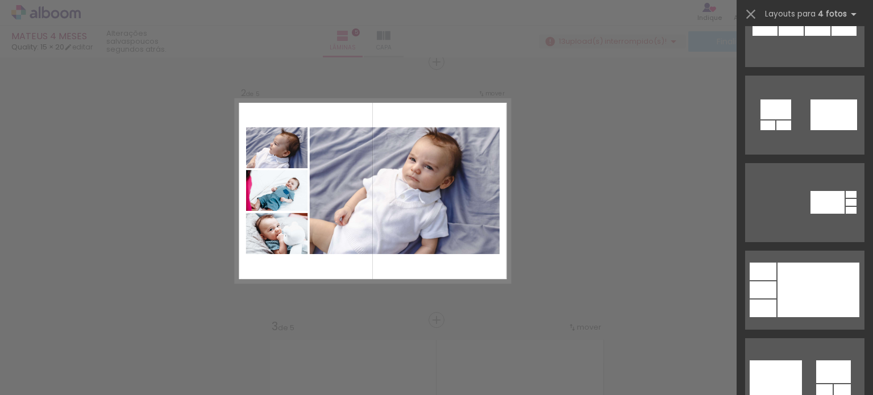
click at [807, 285] on div at bounding box center [818, 290] width 82 height 55
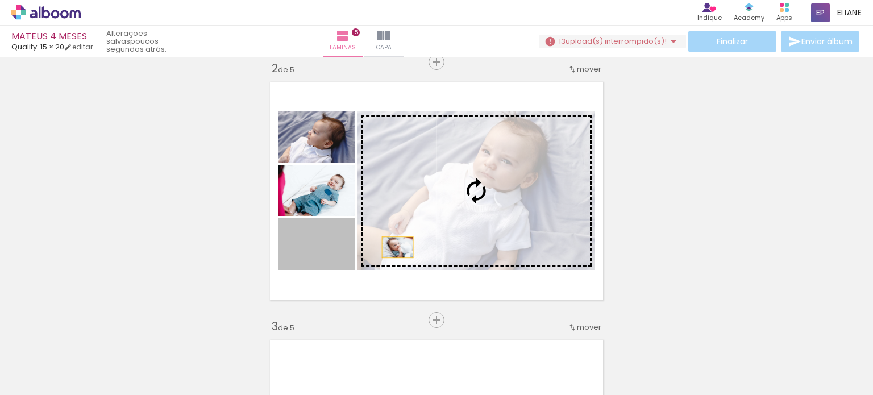
click at [0, 0] on slot at bounding box center [0, 0] width 0 height 0
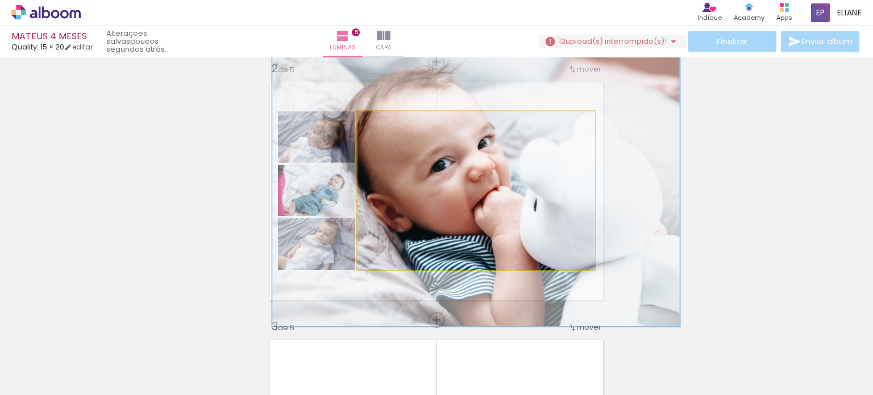
drag, startPoint x: 379, startPoint y: 123, endPoint x: 407, endPoint y: 122, distance: 27.9
click at [407, 122] on div at bounding box center [412, 123] width 10 height 10
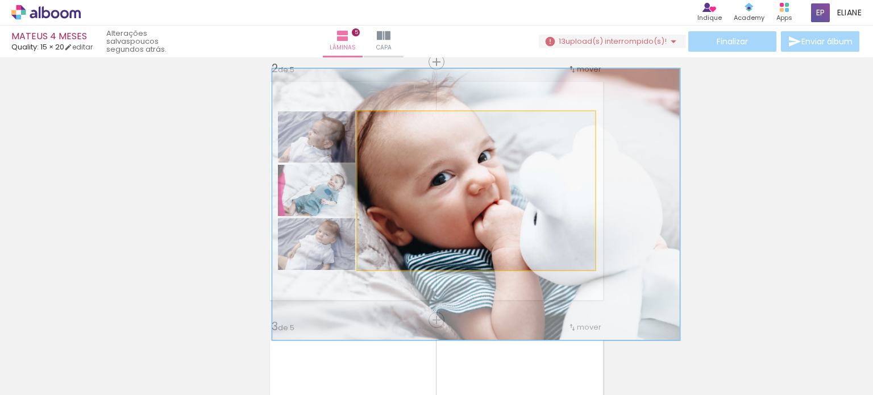
drag, startPoint x: 464, startPoint y: 180, endPoint x: 464, endPoint y: 189, distance: 9.1
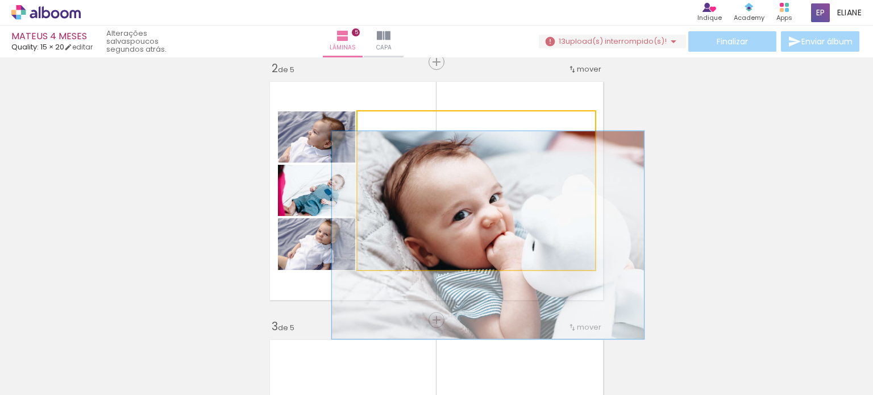
drag, startPoint x: 406, startPoint y: 122, endPoint x: 389, endPoint y: 124, distance: 17.8
type paper-slider "131"
click at [389, 124] on div at bounding box center [398, 123] width 18 height 18
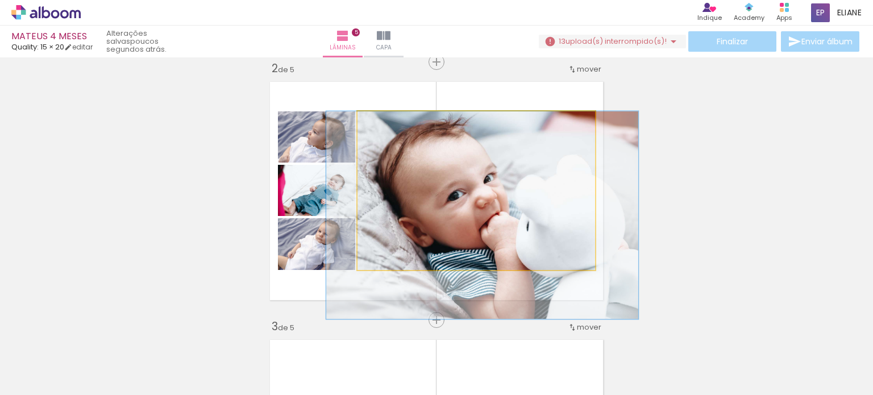
drag, startPoint x: 474, startPoint y: 193, endPoint x: 468, endPoint y: 188, distance: 7.6
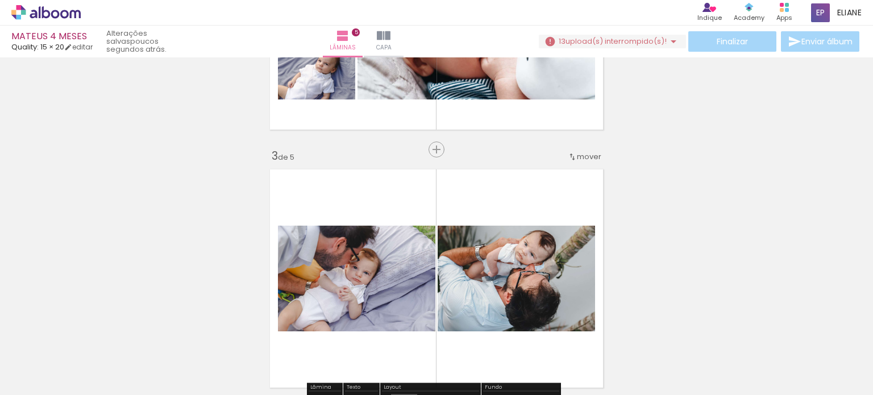
scroll to position [556, 0]
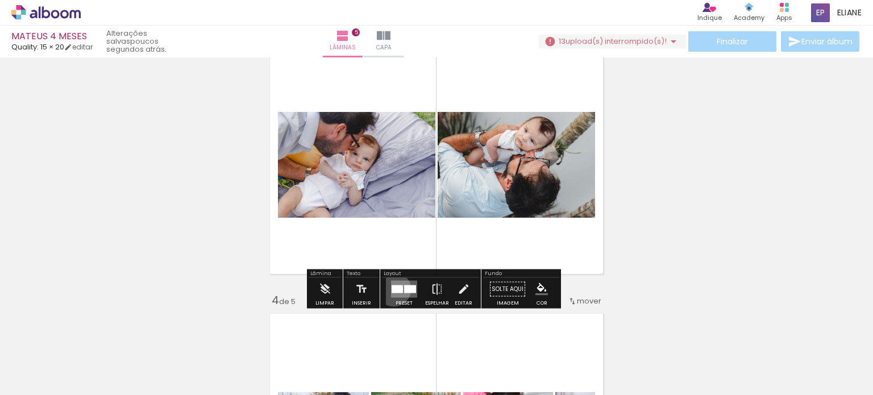
click at [392, 289] on div at bounding box center [397, 289] width 11 height 8
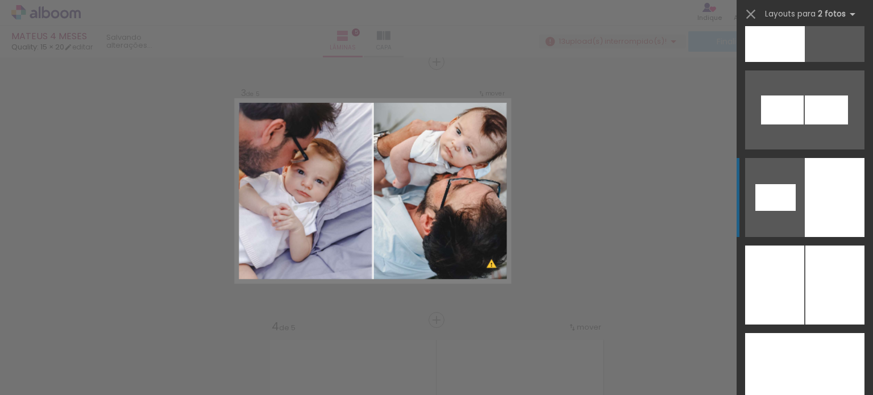
scroll to position [1818, 0]
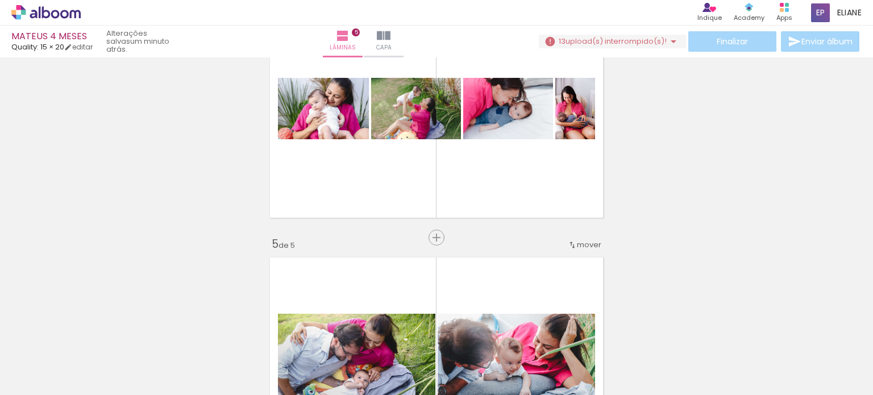
scroll to position [871, 0]
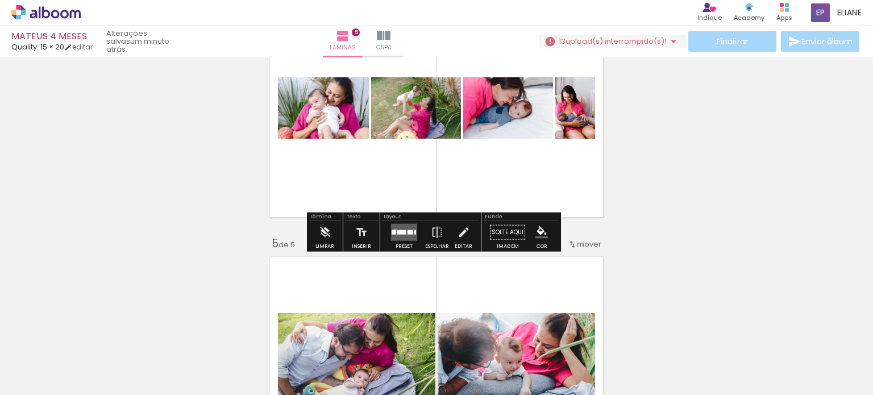
click at [392, 230] on div at bounding box center [394, 232] width 5 height 5
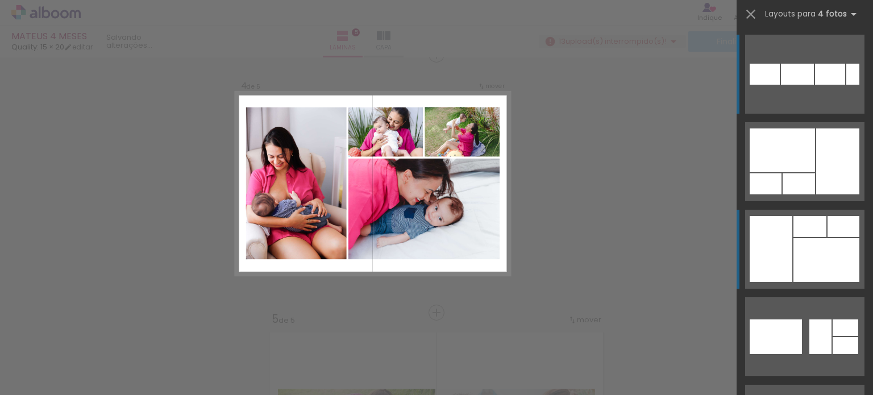
scroll to position [788, 0]
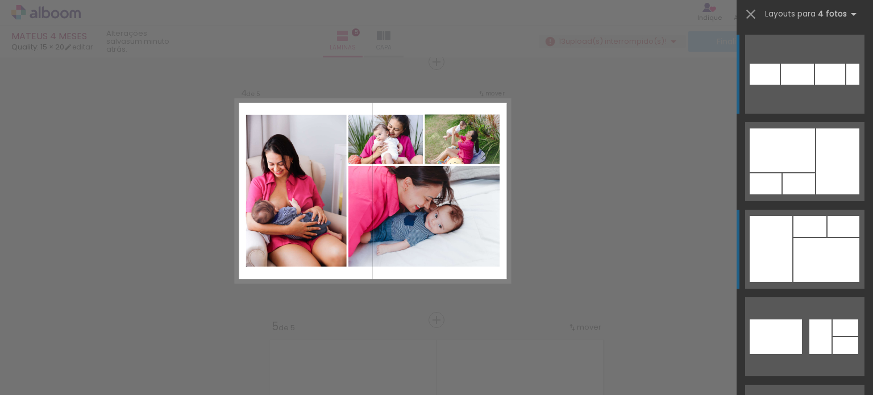
click at [814, 194] on div at bounding box center [799, 183] width 32 height 21
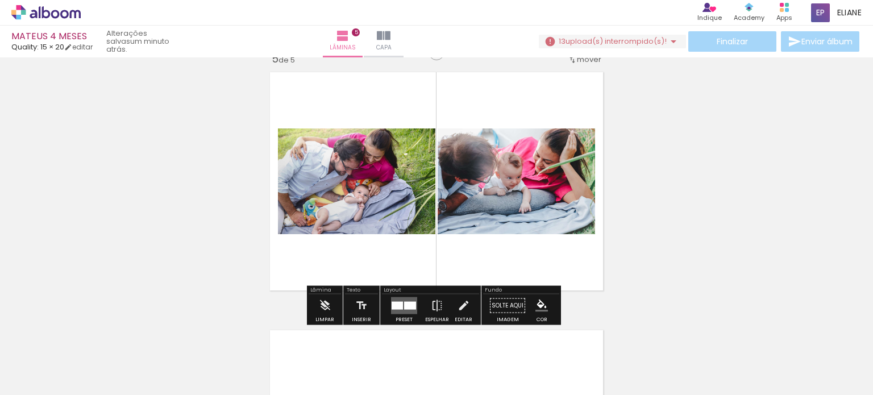
scroll to position [1072, 0]
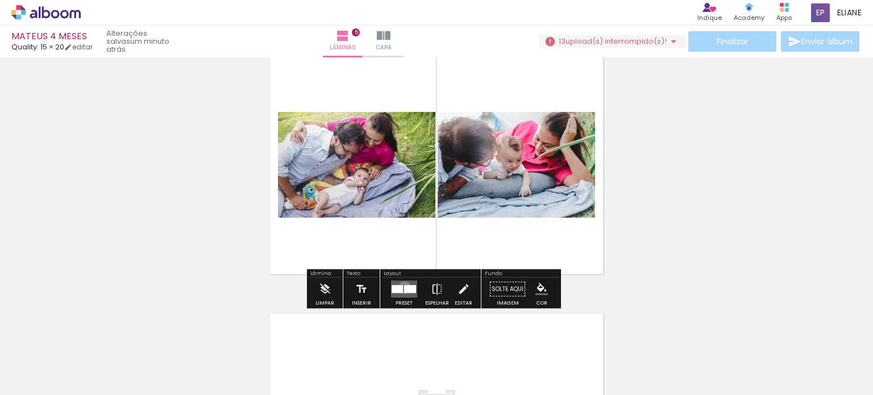
click at [404, 287] on div at bounding box center [410, 289] width 12 height 8
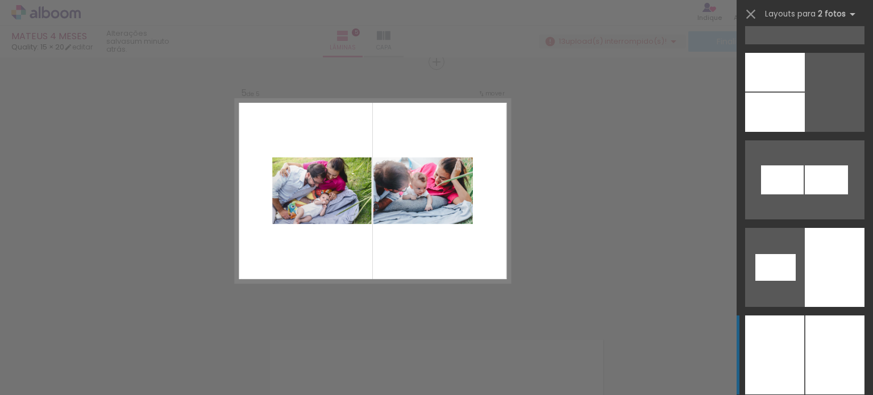
scroll to position [1818, 0]
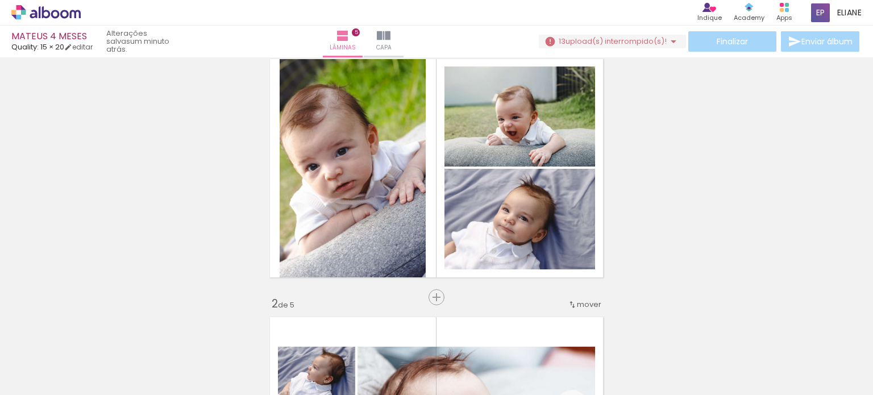
scroll to position [0, 0]
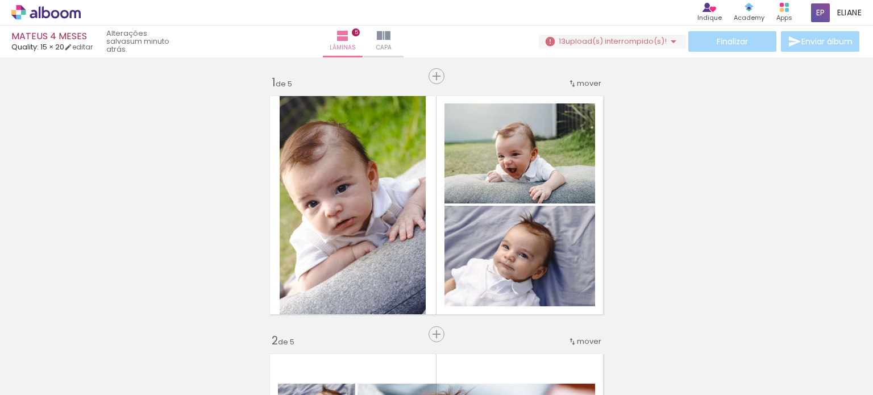
click at [725, 45] on div "Finalizar Enviar álbum" at bounding box center [700, 41] width 323 height 20
drag, startPoint x: 702, startPoint y: 77, endPoint x: 693, endPoint y: 77, distance: 9.1
click at [671, 43] on iron-icon at bounding box center [674, 42] width 14 height 14
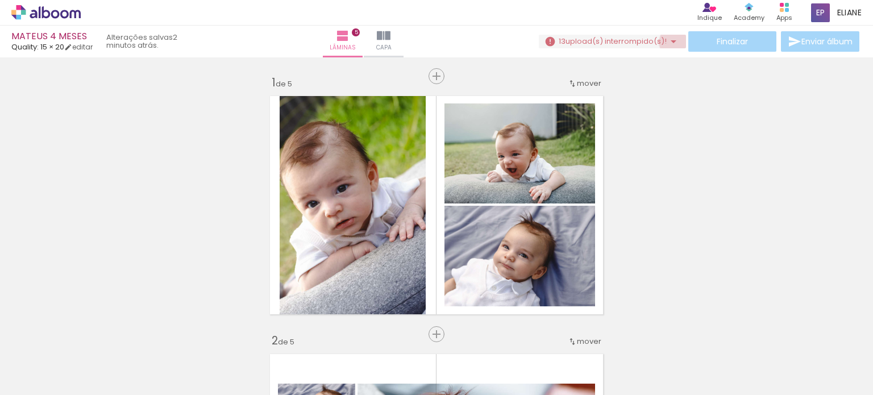
click at [673, 42] on iron-icon at bounding box center [674, 42] width 14 height 14
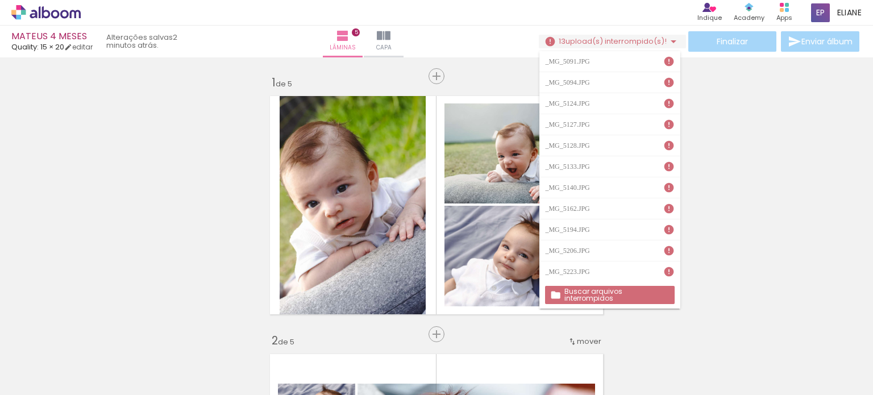
click at [609, 288] on paper-button "Buscar arquivos interrompidos" at bounding box center [609, 295] width 129 height 18
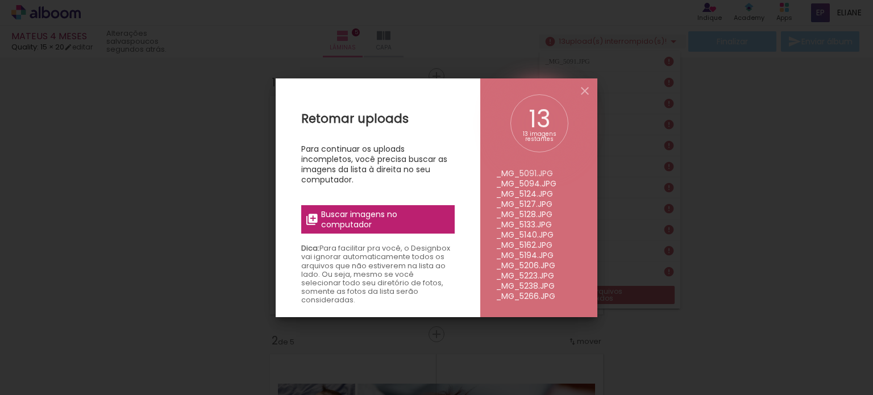
click at [335, 222] on span "Buscar imagens no computador" at bounding box center [384, 219] width 127 height 20
click at [0, 0] on input "file" at bounding box center [0, 0] width 0 height 0
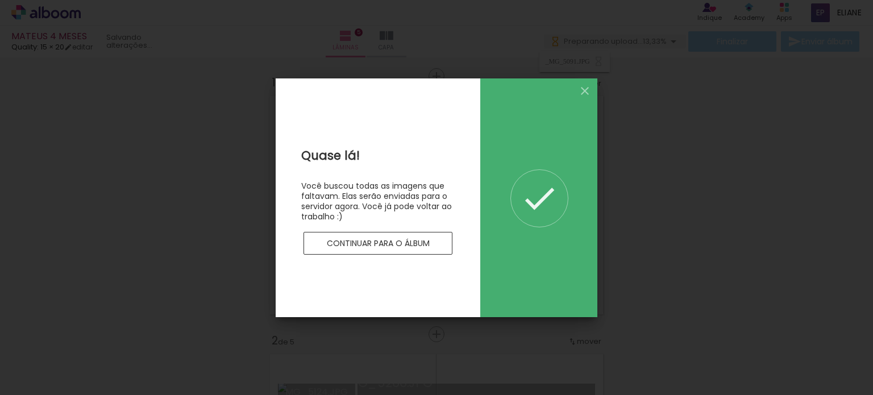
click at [0, 0] on slot "Continuar para o álbum" at bounding box center [0, 0] width 0 height 0
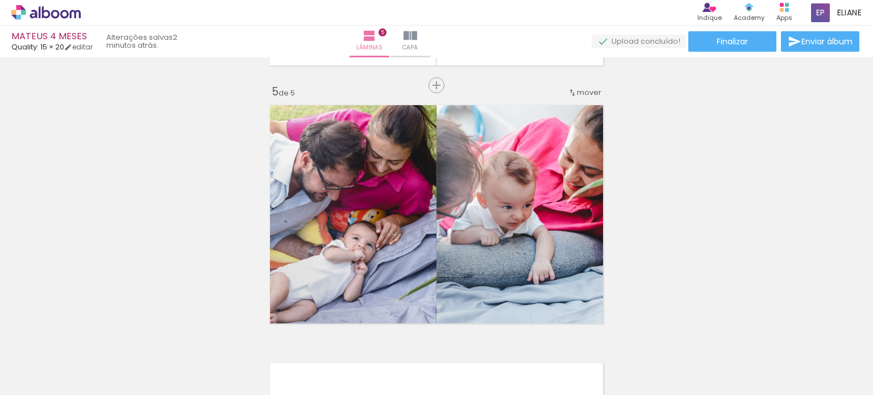
scroll to position [1250, 0]
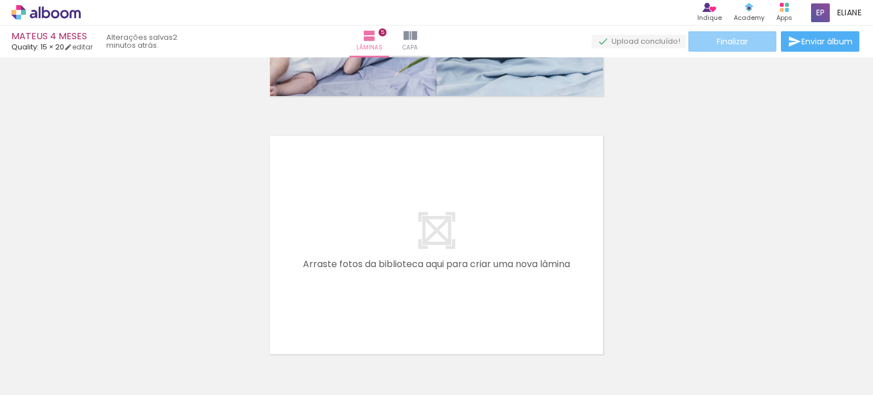
click at [731, 43] on span "Finalizar" at bounding box center [732, 42] width 31 height 8
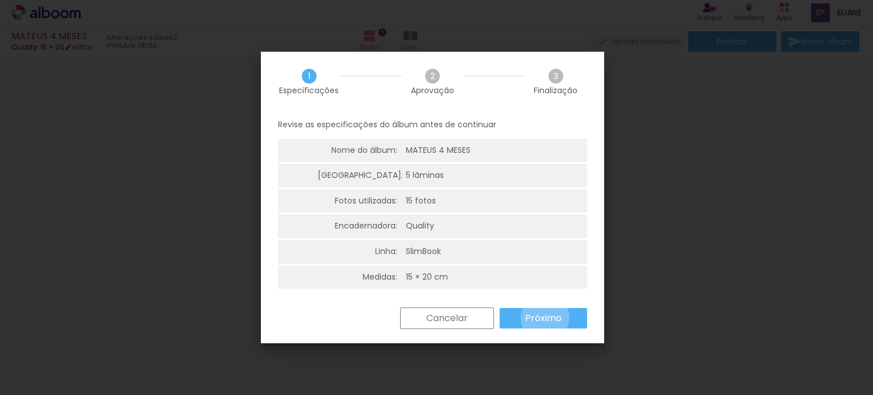
click at [0, 0] on slot "Próximo" at bounding box center [0, 0] width 0 height 0
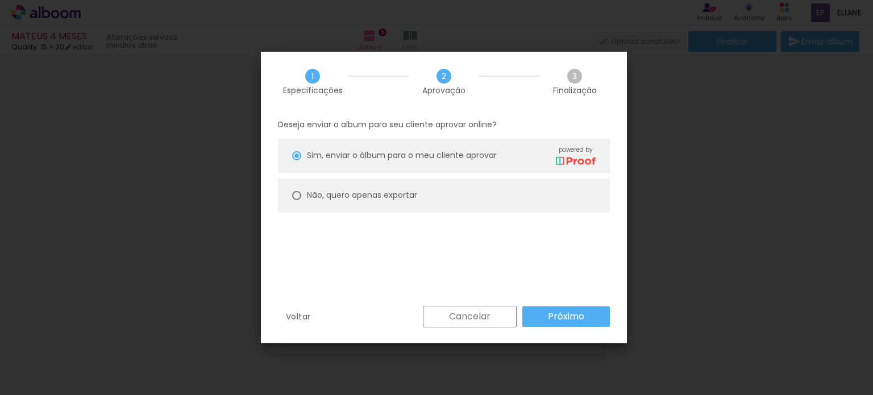
click at [298, 160] on div at bounding box center [296, 155] width 9 height 9
type paper-radio-button "on"
click at [0, 0] on slot "Próximo" at bounding box center [0, 0] width 0 height 0
type input "Alta, 300 DPI"
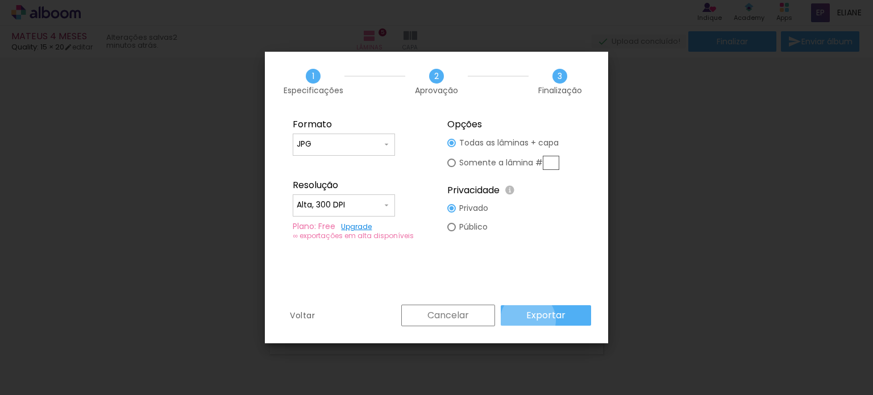
click at [0, 0] on slot "Exportar" at bounding box center [0, 0] width 0 height 0
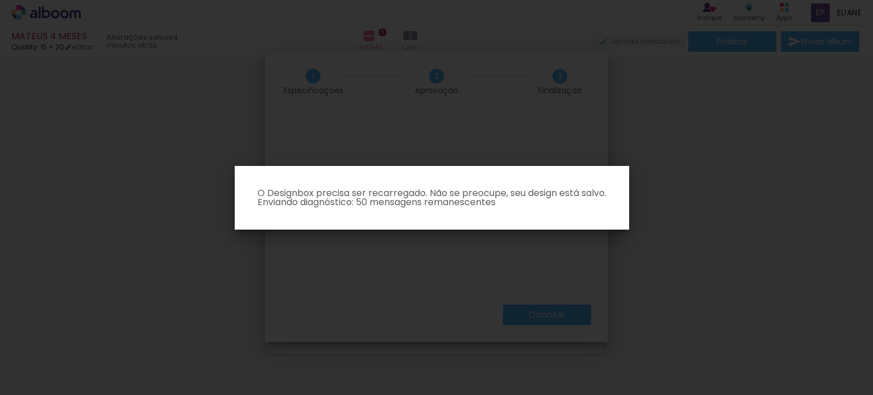
click at [629, 185] on paper-dialog "O Designbox precisa ser recarregado. Não se preocupe, seu design está salvo. En…" at bounding box center [432, 198] width 394 height 64
click at [676, 189] on iron-overlay-backdrop at bounding box center [436, 197] width 873 height 395
click at [687, 193] on iron-overlay-backdrop at bounding box center [436, 197] width 873 height 395
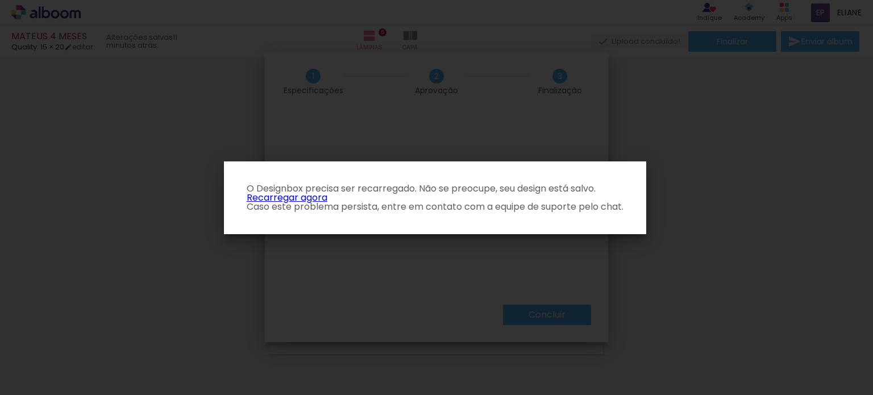
click at [298, 194] on link "Recarregar agora" at bounding box center [287, 197] width 81 height 13
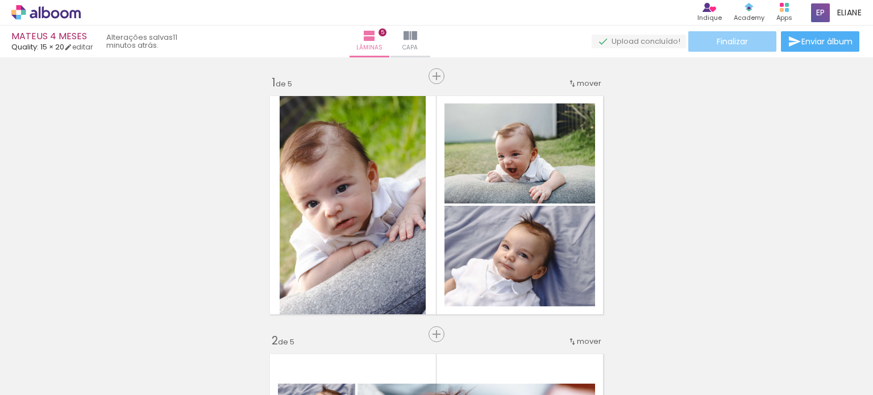
click at [721, 40] on span "Finalizar" at bounding box center [732, 42] width 31 height 8
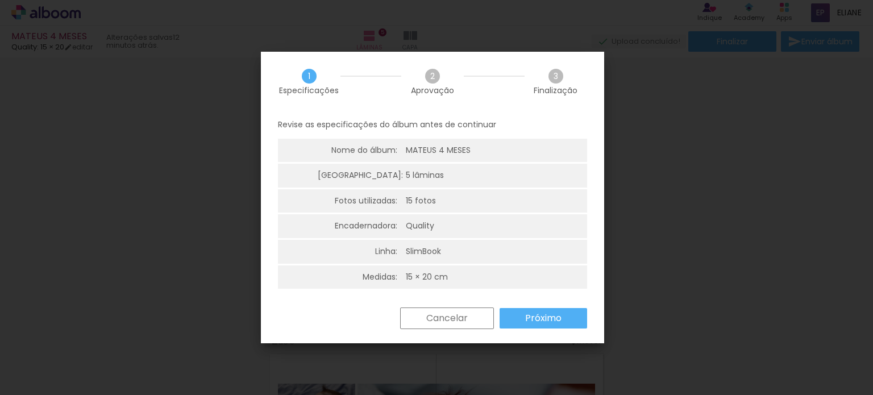
click at [0, 0] on slot "Próximo" at bounding box center [0, 0] width 0 height 0
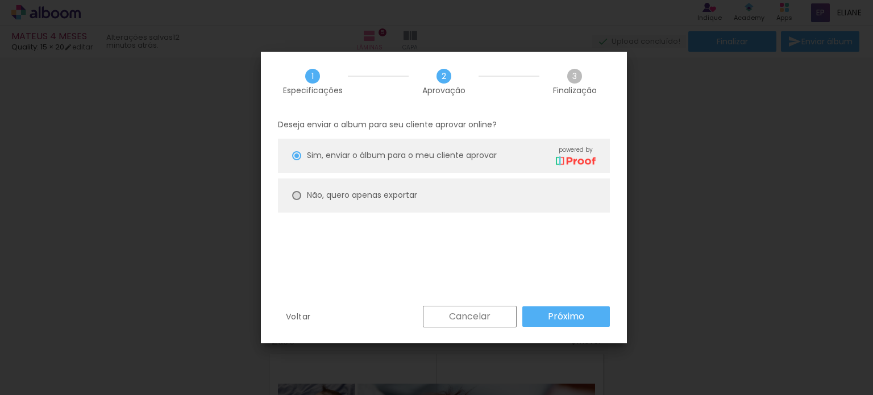
click at [298, 160] on div at bounding box center [296, 155] width 9 height 9
type paper-radio-button "on"
click at [586, 323] on paper-button "Próximo" at bounding box center [566, 316] width 88 height 20
type input "Alta, 300 DPI"
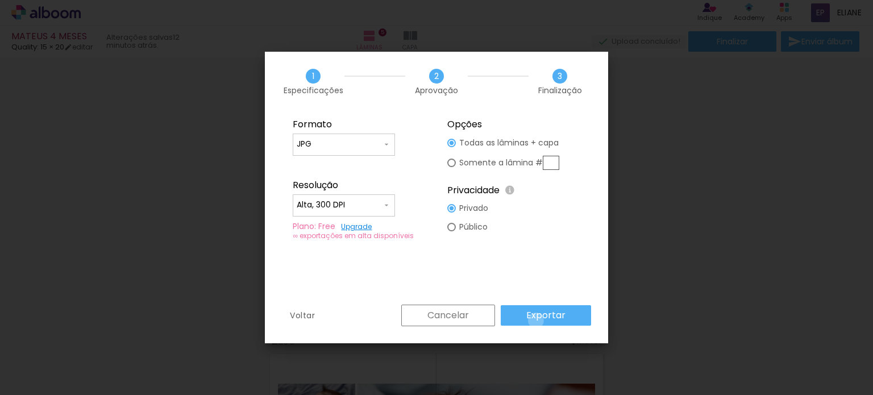
click at [0, 0] on slot "Exportar" at bounding box center [0, 0] width 0 height 0
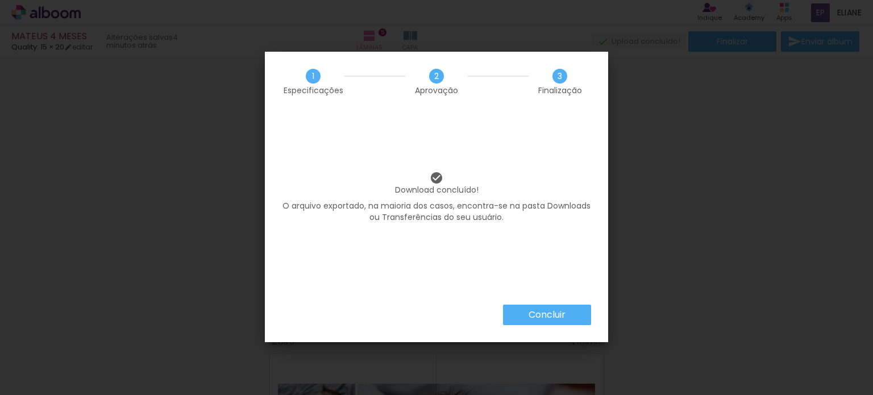
click at [706, 290] on iron-overlay-backdrop at bounding box center [436, 197] width 873 height 395
click at [709, 239] on iron-overlay-backdrop at bounding box center [436, 197] width 873 height 395
click at [576, 309] on paper-button "Concluir" at bounding box center [547, 315] width 88 height 20
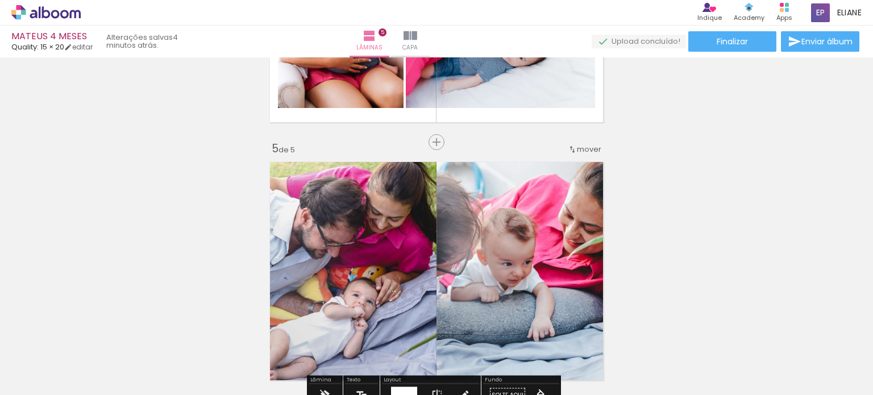
scroll to position [1137, 0]
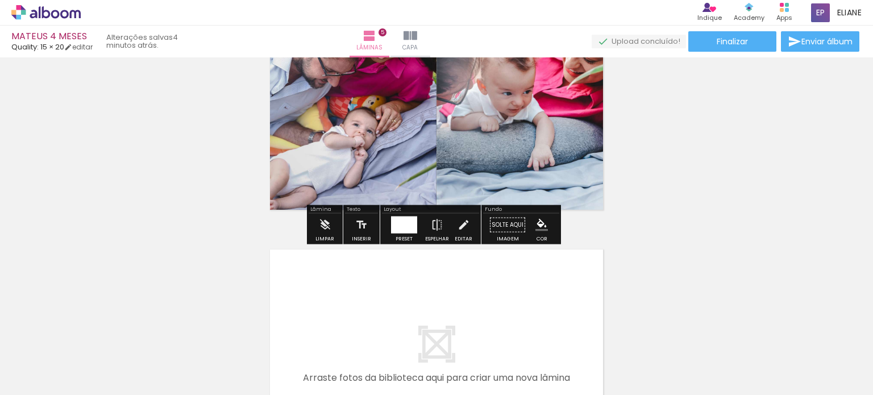
click at [407, 224] on div at bounding box center [410, 225] width 13 height 17
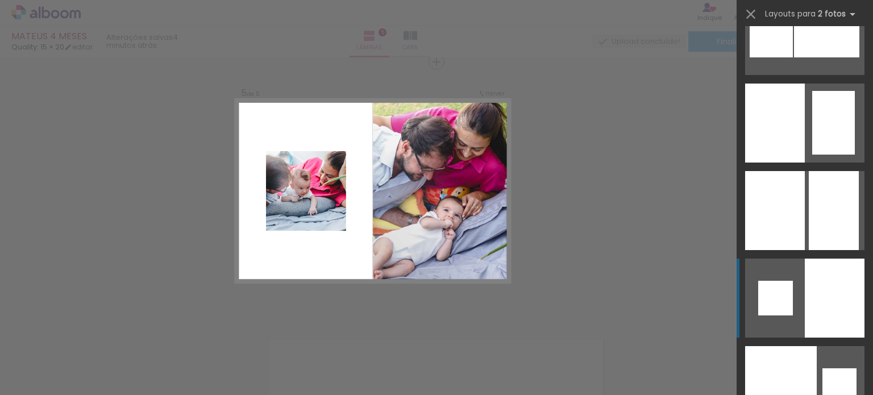
scroll to position [2896, 0]
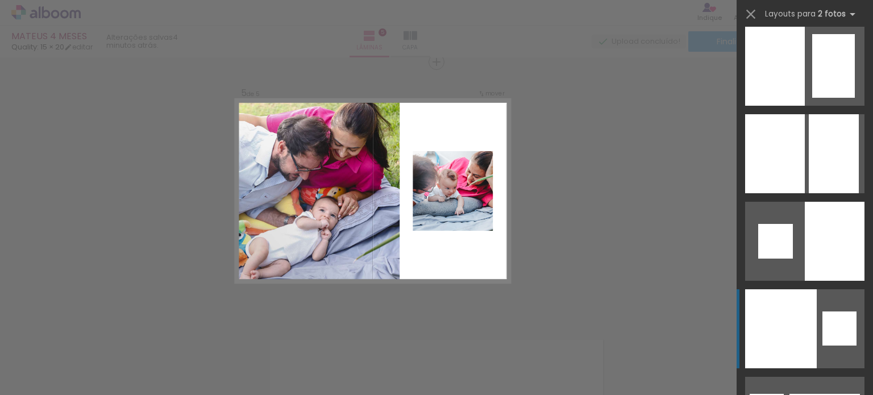
click at [784, 307] on div at bounding box center [781, 328] width 72 height 79
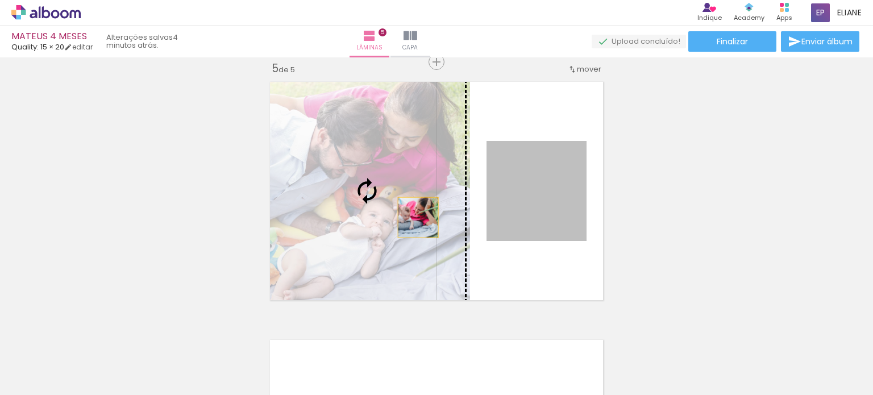
drag, startPoint x: 502, startPoint y: 212, endPoint x: 414, endPoint y: 217, distance: 88.8
click at [0, 0] on slot at bounding box center [0, 0] width 0 height 0
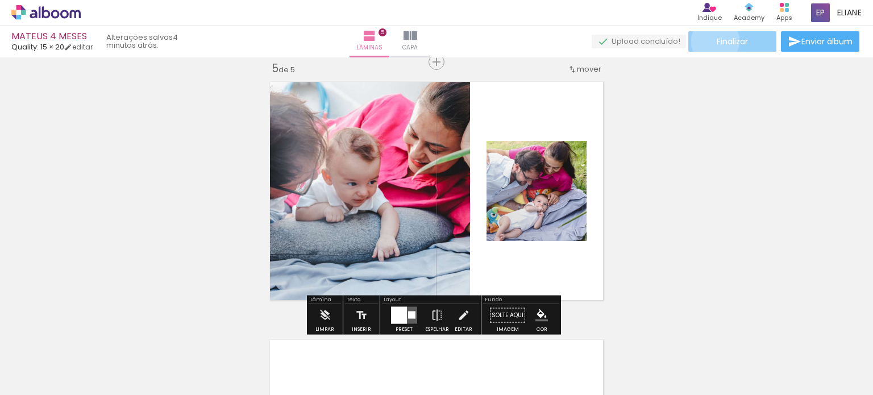
click at [711, 41] on paper-button "Finalizar" at bounding box center [732, 41] width 88 height 20
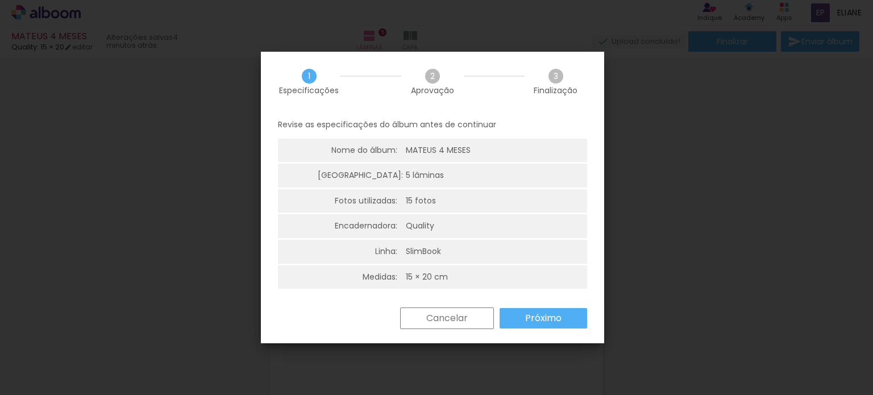
click at [0, 0] on slot "Cancelar" at bounding box center [0, 0] width 0 height 0
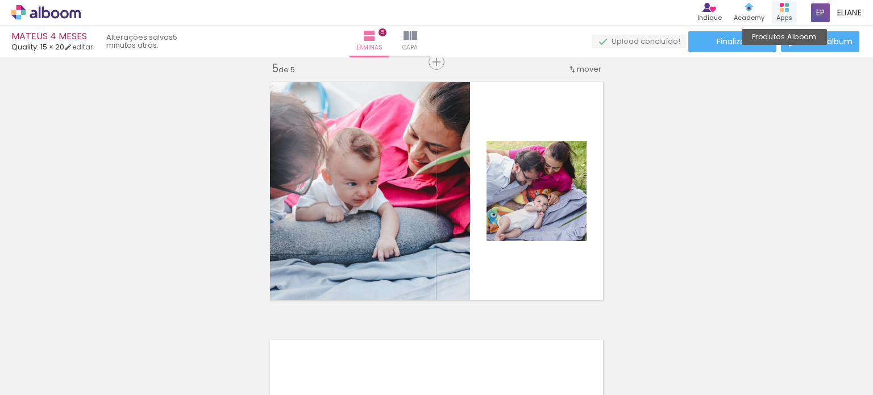
click at [781, 11] on rect at bounding box center [782, 10] width 4 height 4
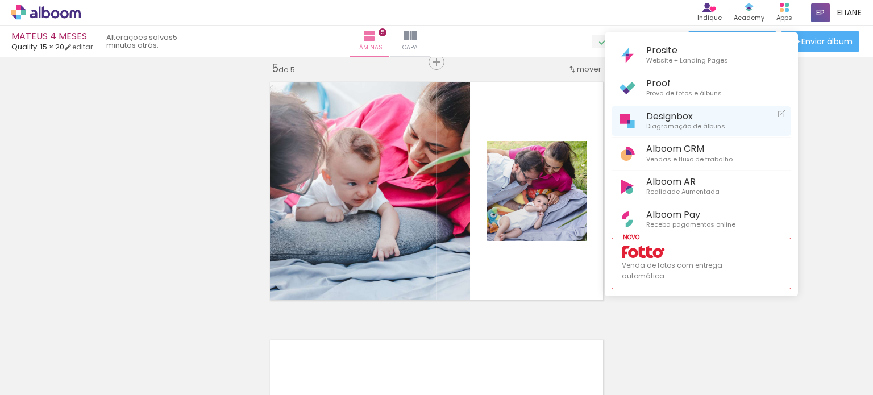
click at [673, 115] on span "Designbox" at bounding box center [685, 116] width 79 height 11
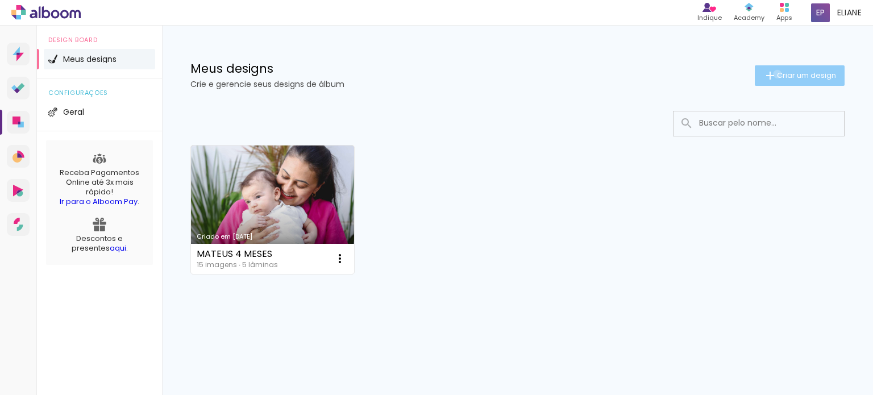
click at [777, 74] on span "Criar um design" at bounding box center [806, 75] width 59 height 7
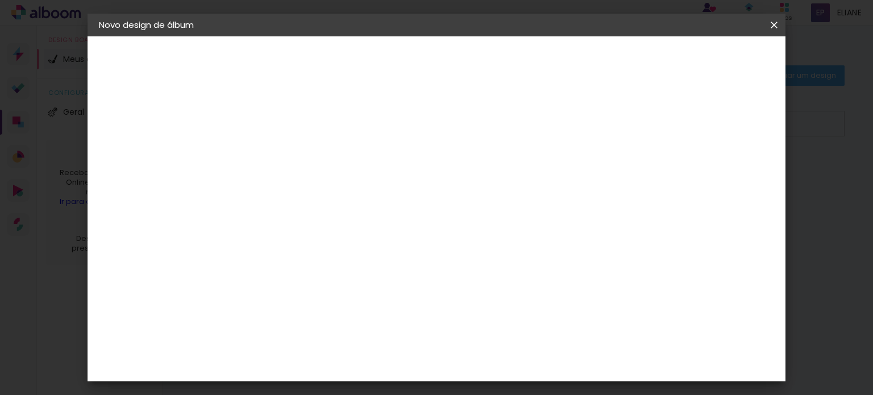
click at [285, 159] on input at bounding box center [285, 153] width 0 height 18
type input "MARIA 1 MES"
type paper-input "MARIA 1 MES"
click at [0, 0] on slot "Avançar" at bounding box center [0, 0] width 0 height 0
click at [325, 209] on input at bounding box center [313, 216] width 115 height 14
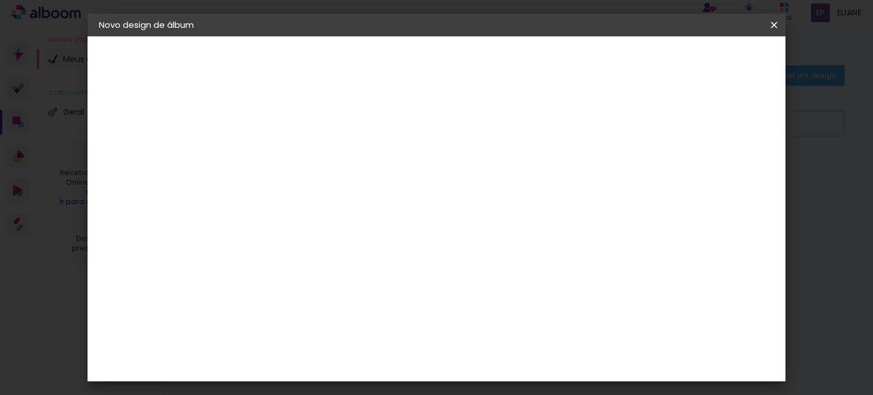
type input "QUA"
type paper-input "QUA"
click at [308, 257] on div "Quality" at bounding box center [292, 256] width 31 height 9
click at [0, 0] on slot "Avançar" at bounding box center [0, 0] width 0 height 0
click at [329, 189] on input "text" at bounding box center [307, 198] width 44 height 18
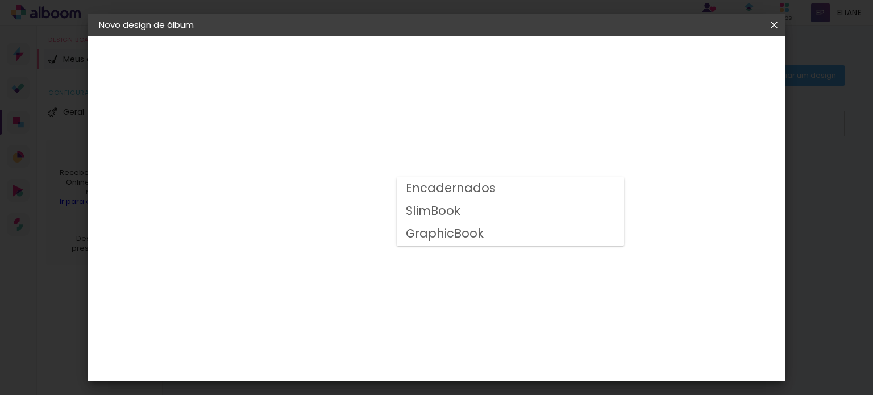
click at [464, 210] on paper-item "SlimBook" at bounding box center [510, 211] width 227 height 23
type input "SlimBook"
click at [0, 0] on slot "Avançar" at bounding box center [0, 0] width 0 height 0
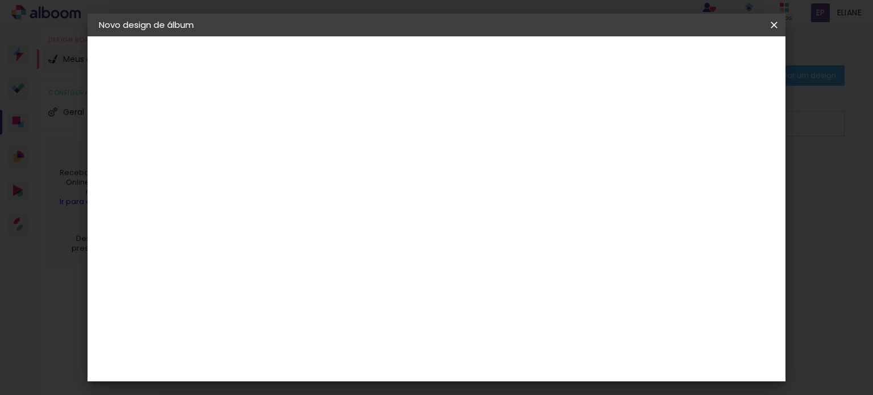
click at [0, 0] on slot "Voltar" at bounding box center [0, 0] width 0 height 0
click at [329, 193] on input "text" at bounding box center [307, 198] width 44 height 18
click at [513, 215] on paper-item "SlimBook" at bounding box center [510, 211] width 227 height 23
type input "SlimBook"
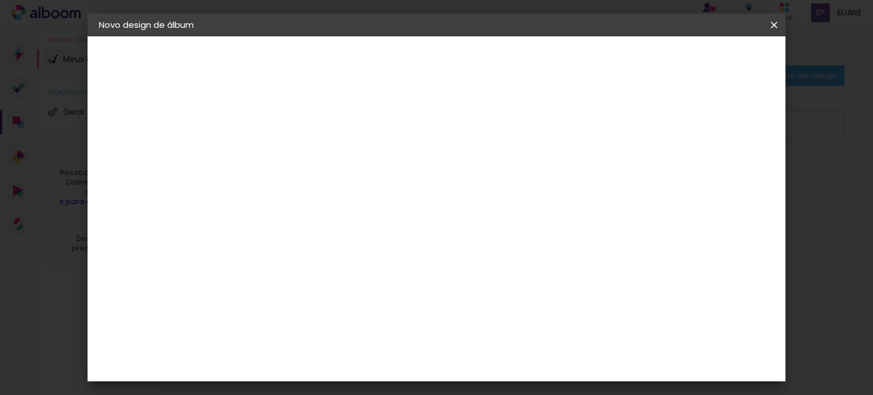
click at [361, 331] on span "15 × 21" at bounding box center [335, 346] width 53 height 30
click at [0, 0] on slot "Avançar" at bounding box center [0, 0] width 0 height 0
click at [490, 58] on span "Iniciar design" at bounding box center [477, 64] width 26 height 16
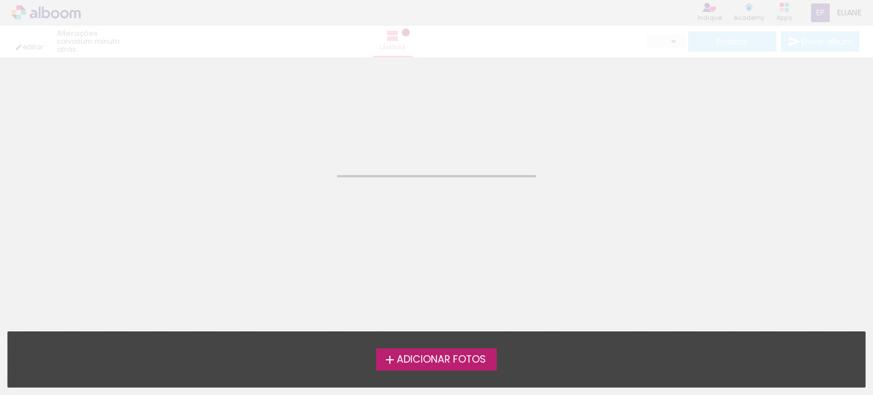
click at [439, 363] on span "Adicionar Fotos" at bounding box center [441, 360] width 89 height 10
click at [0, 0] on input "file" at bounding box center [0, 0] width 0 height 0
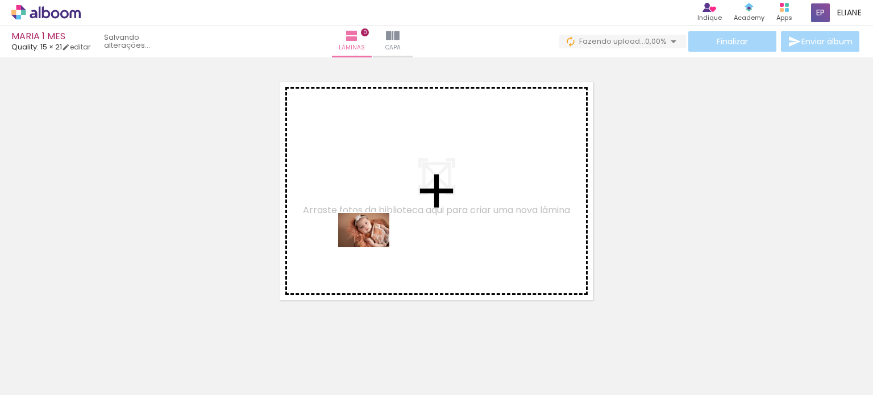
drag, startPoint x: 122, startPoint y: 355, endPoint x: 372, endPoint y: 247, distance: 272.1
click at [372, 247] on quentale-workspace at bounding box center [436, 197] width 873 height 395
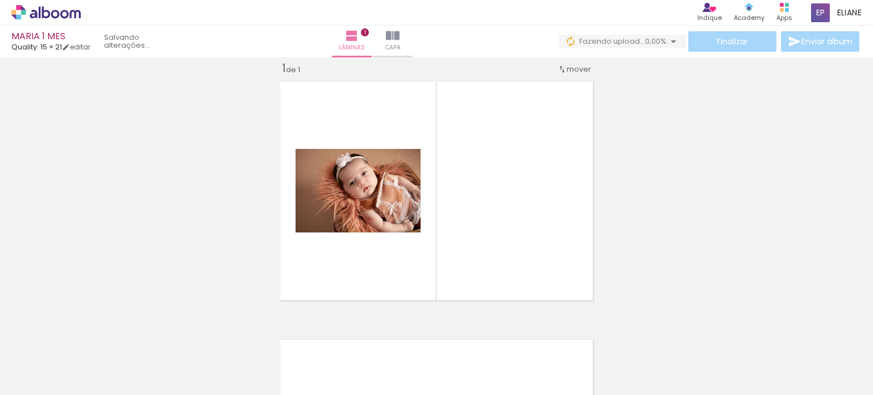
scroll to position [14, 0]
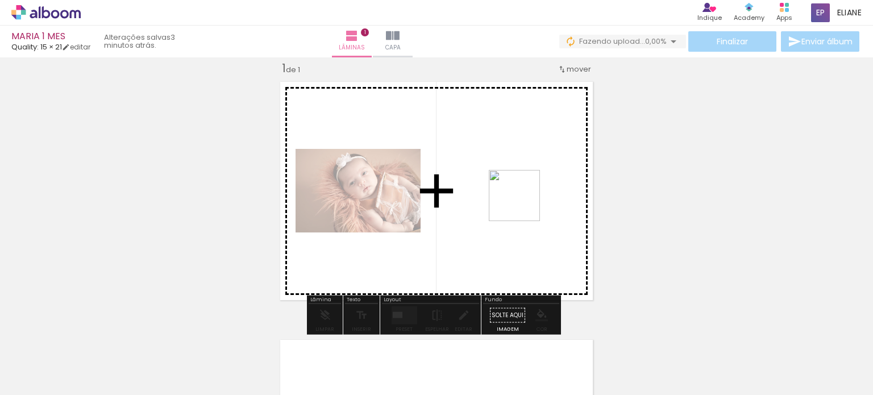
drag, startPoint x: 177, startPoint y: 356, endPoint x: 630, endPoint y: 241, distance: 467.4
click at [522, 206] on quentale-workspace at bounding box center [436, 197] width 873 height 395
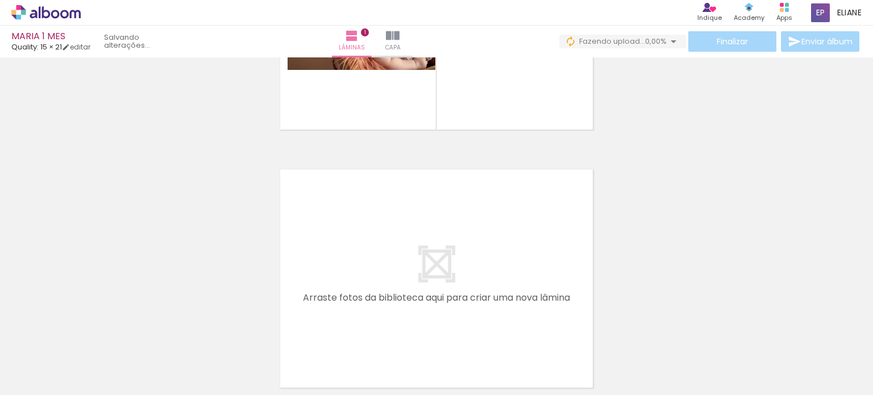
scroll to position [242, 0]
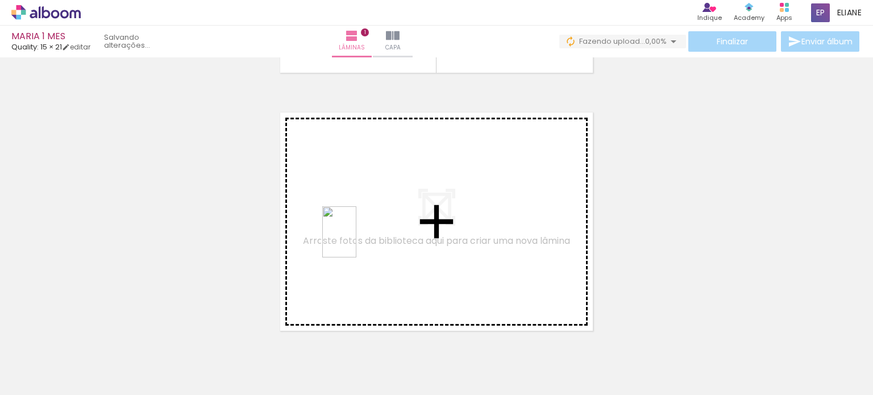
drag, startPoint x: 252, startPoint y: 352, endPoint x: 356, endPoint y: 240, distance: 152.8
click at [356, 240] on quentale-workspace at bounding box center [436, 197] width 873 height 395
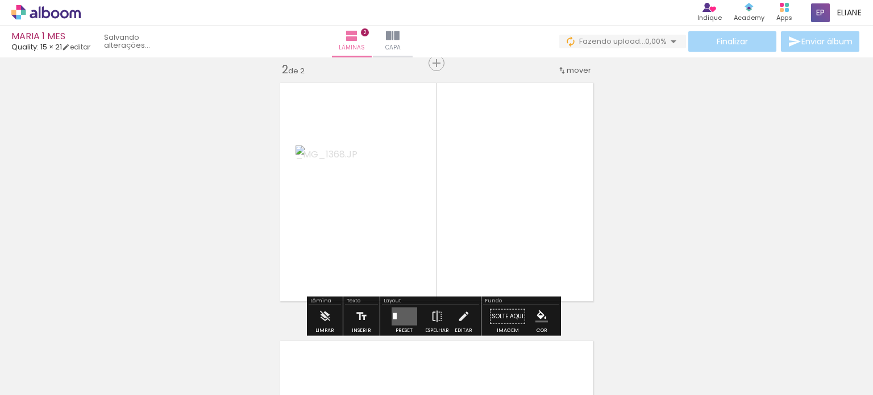
scroll to position [272, 0]
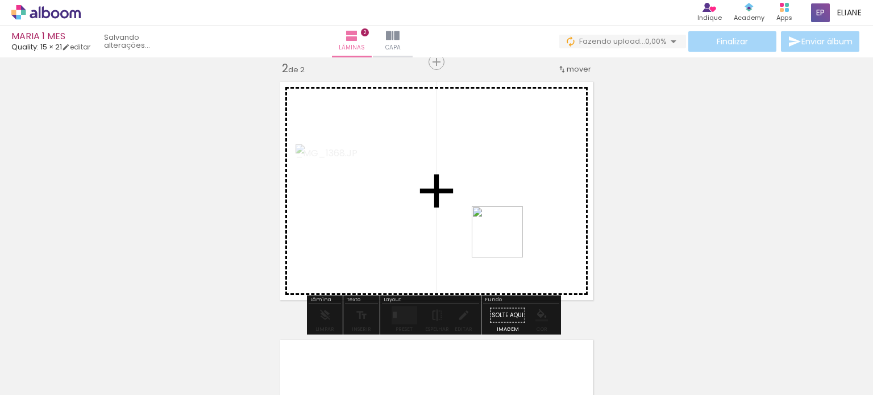
drag, startPoint x: 345, startPoint y: 340, endPoint x: 527, endPoint y: 228, distance: 213.5
click at [527, 228] on quentale-workspace at bounding box center [436, 197] width 873 height 395
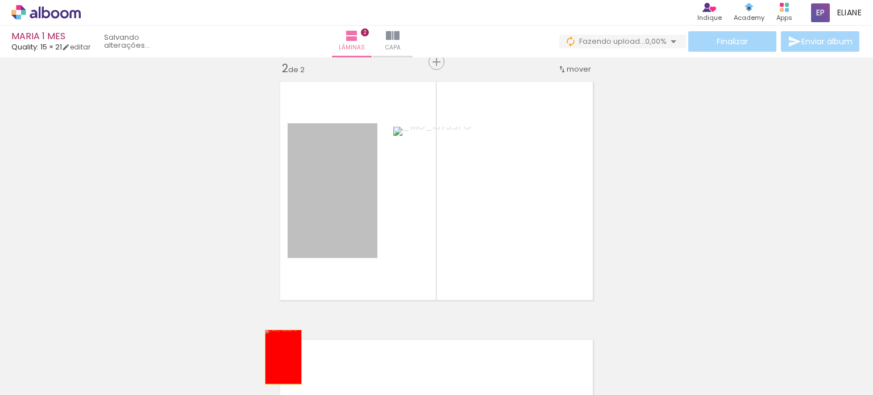
drag, startPoint x: 348, startPoint y: 230, endPoint x: 381, endPoint y: 370, distance: 144.2
click at [277, 359] on quentale-workspace at bounding box center [436, 197] width 873 height 395
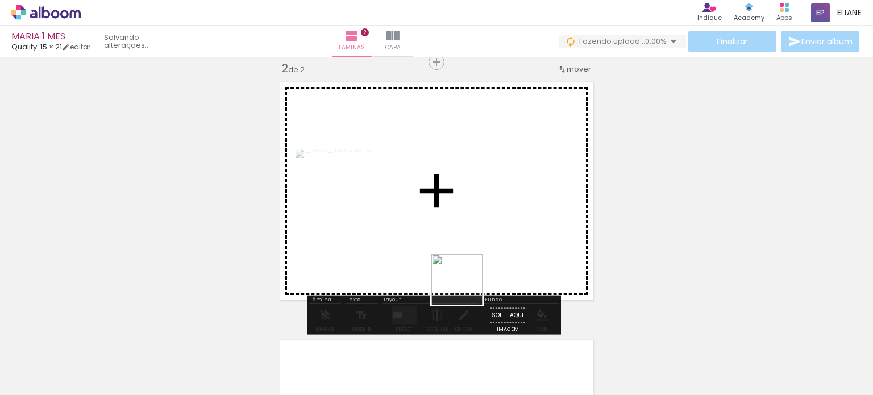
drag, startPoint x: 439, startPoint y: 355, endPoint x: 481, endPoint y: 243, distance: 119.9
click at [481, 243] on quentale-workspace at bounding box center [436, 197] width 873 height 395
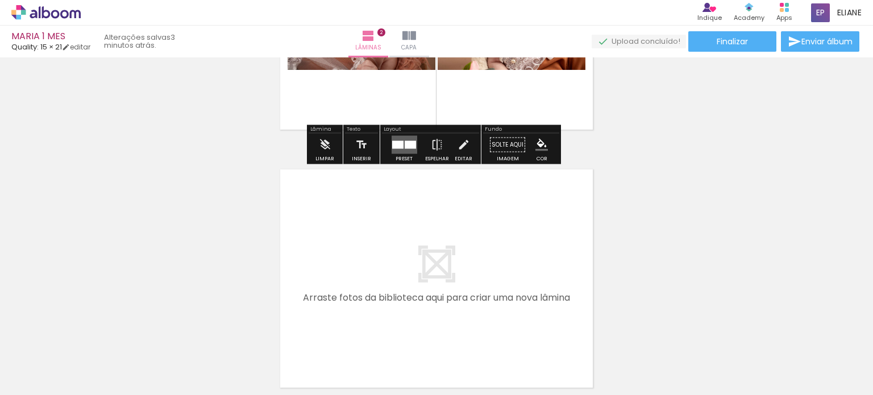
scroll to position [551, 0]
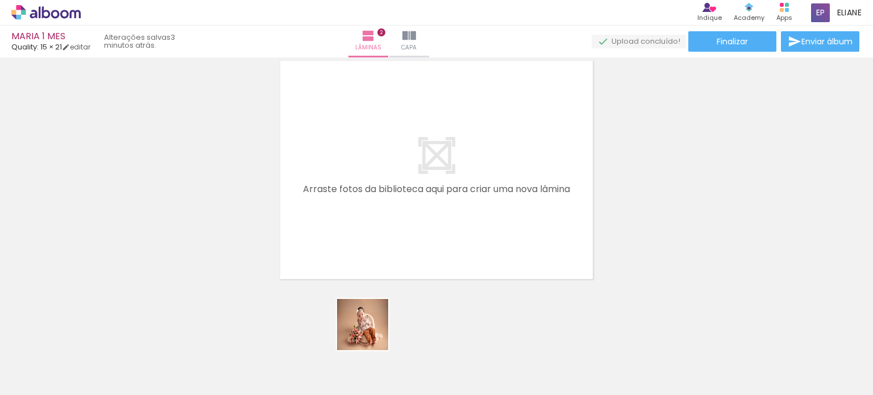
drag, startPoint x: 371, startPoint y: 333, endPoint x: 358, endPoint y: 234, distance: 100.3
click at [358, 234] on quentale-workspace at bounding box center [436, 197] width 873 height 395
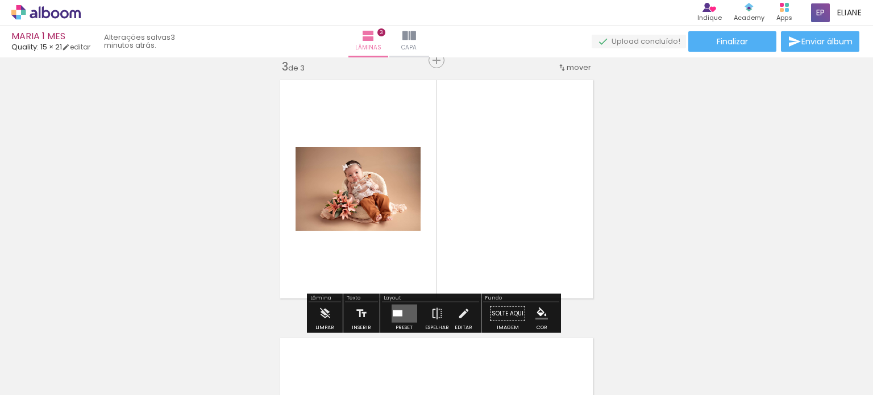
scroll to position [530, 0]
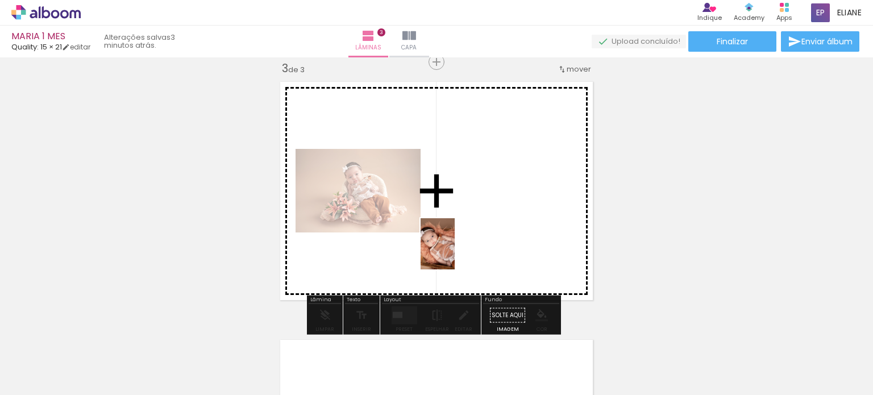
drag, startPoint x: 241, startPoint y: 370, endPoint x: 455, endPoint y: 252, distance: 243.9
click at [455, 252] on quentale-workspace at bounding box center [436, 197] width 873 height 395
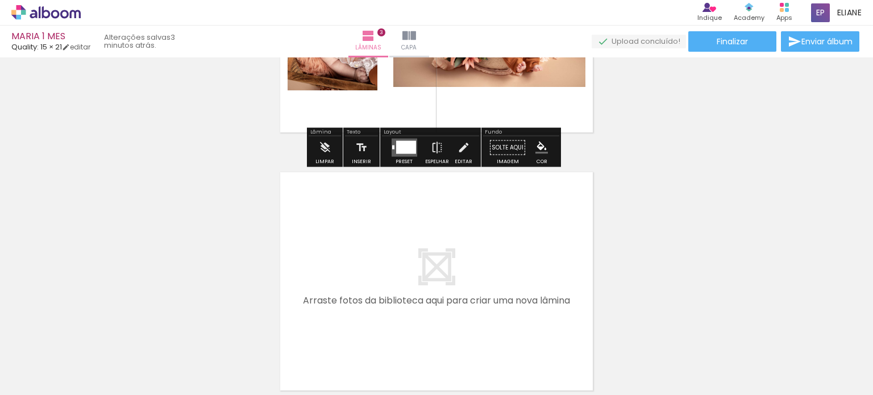
scroll to position [758, 0]
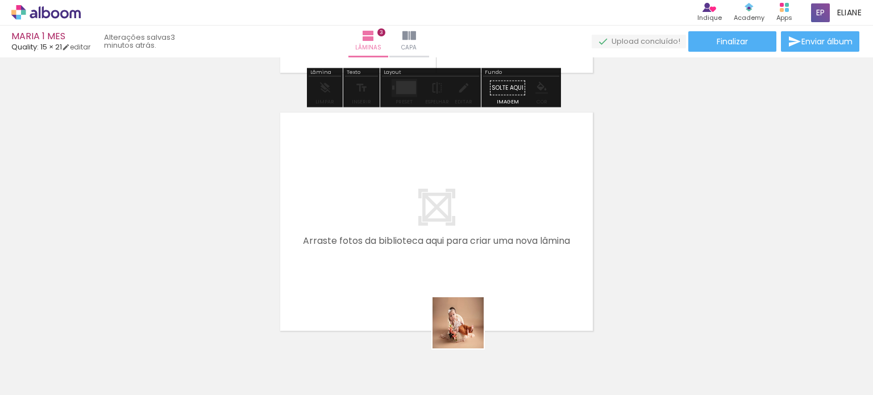
drag, startPoint x: 479, startPoint y: 348, endPoint x: 397, endPoint y: 233, distance: 141.4
click at [397, 233] on quentale-workspace at bounding box center [436, 197] width 873 height 395
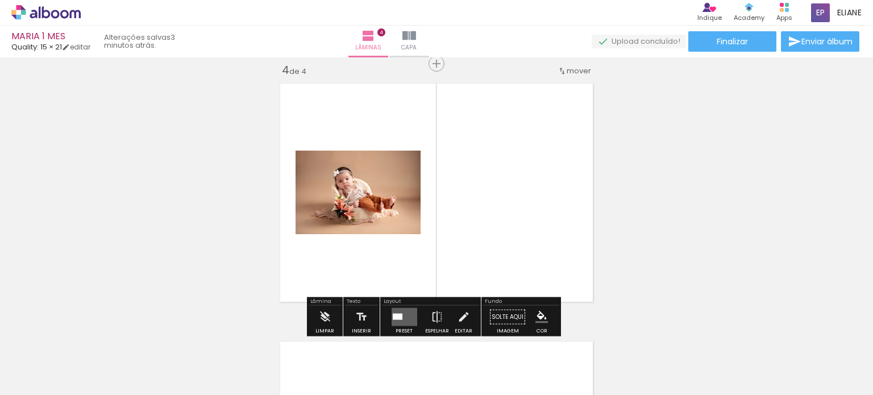
scroll to position [788, 0]
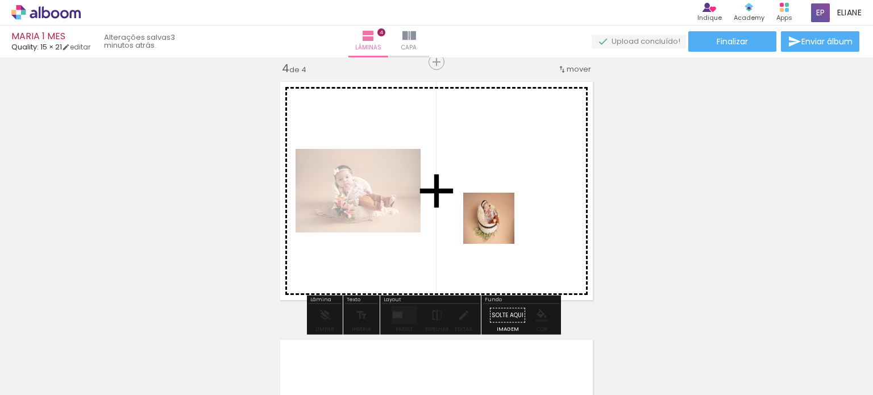
drag, startPoint x: 564, startPoint y: 345, endPoint x: 584, endPoint y: 291, distance: 57.7
click at [497, 227] on quentale-workspace at bounding box center [436, 197] width 873 height 395
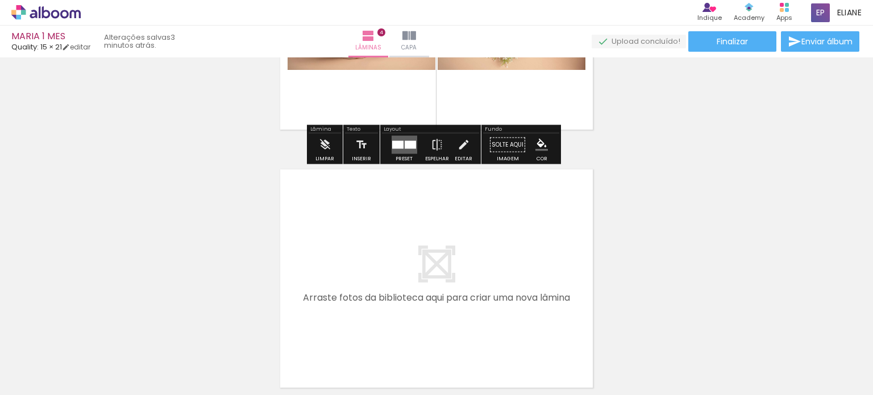
scroll to position [1067, 0]
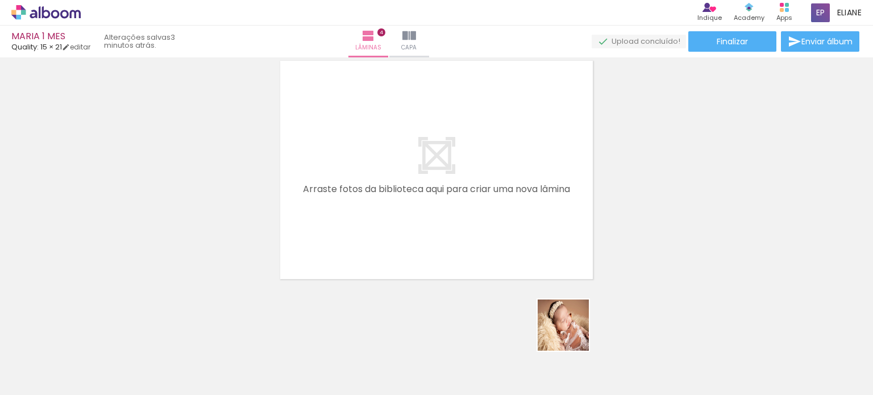
drag, startPoint x: 614, startPoint y: 364, endPoint x: 399, endPoint y: 209, distance: 265.3
click at [399, 209] on quentale-workspace at bounding box center [436, 197] width 873 height 395
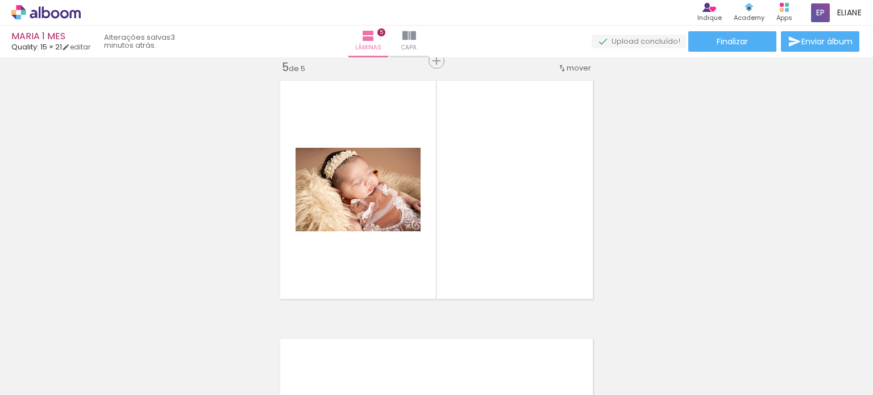
scroll to position [1046, 0]
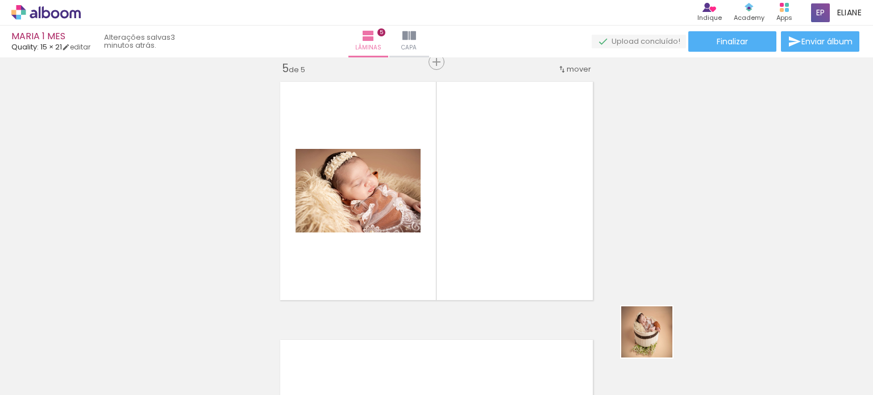
drag, startPoint x: 682, startPoint y: 365, endPoint x: 635, endPoint y: 256, distance: 119.2
click at [511, 231] on quentale-workspace at bounding box center [436, 197] width 873 height 395
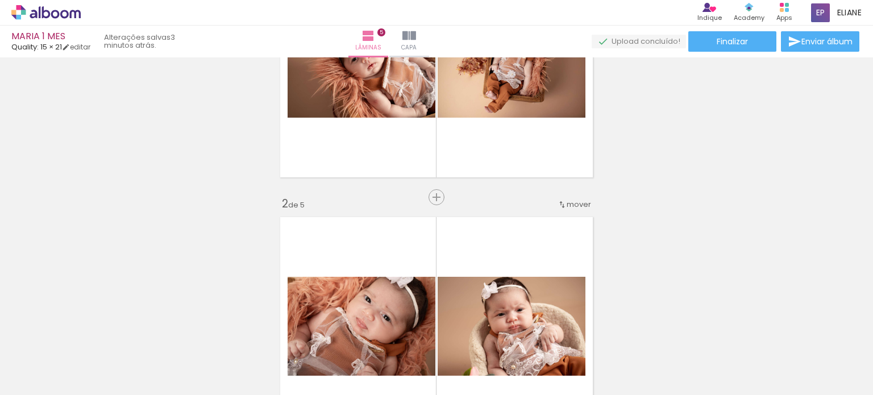
scroll to position [0, 0]
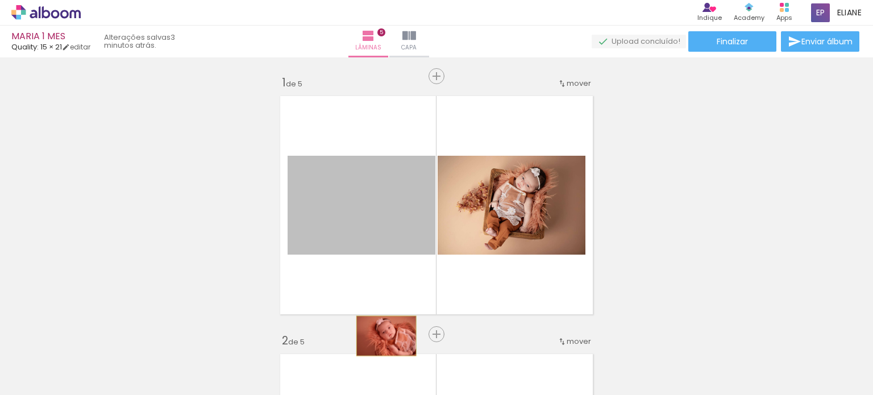
drag, startPoint x: 371, startPoint y: 236, endPoint x: 382, endPoint y: 336, distance: 100.7
click at [382, 336] on quentale-workspace at bounding box center [436, 197] width 873 height 395
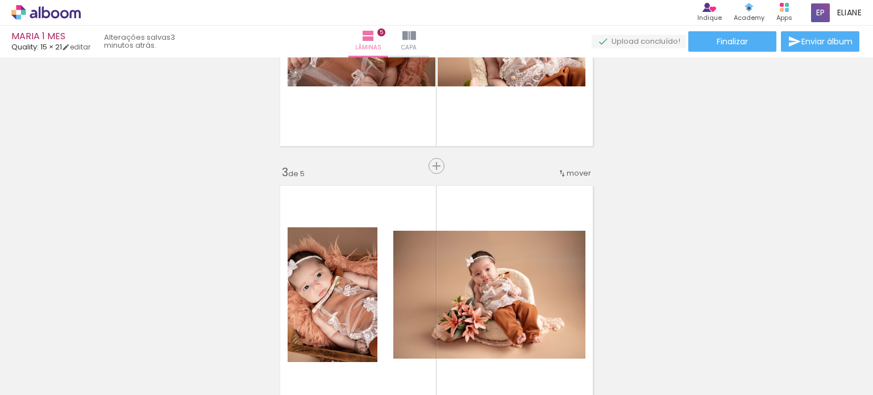
scroll to position [511, 0]
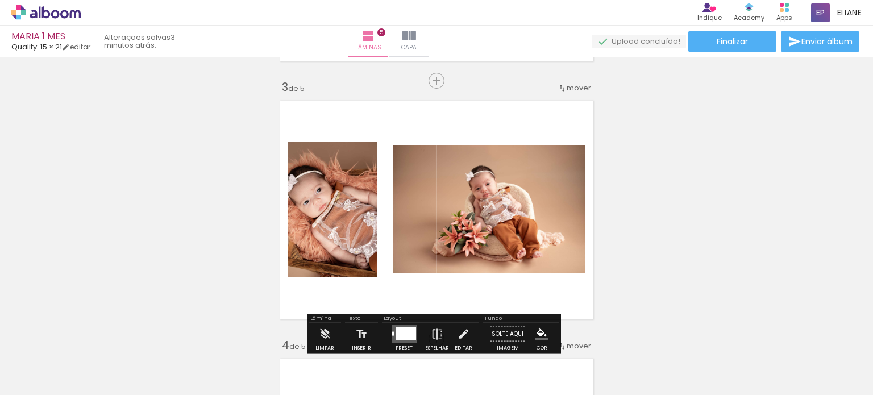
click at [118, 350] on div at bounding box center [114, 357] width 56 height 38
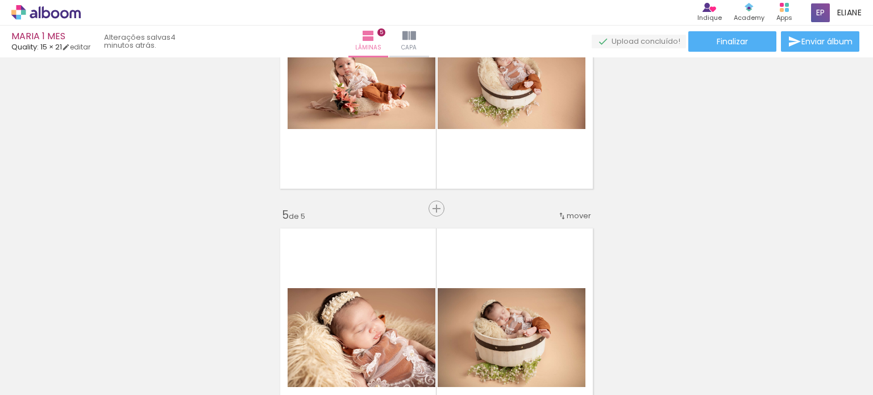
scroll to position [852, 0]
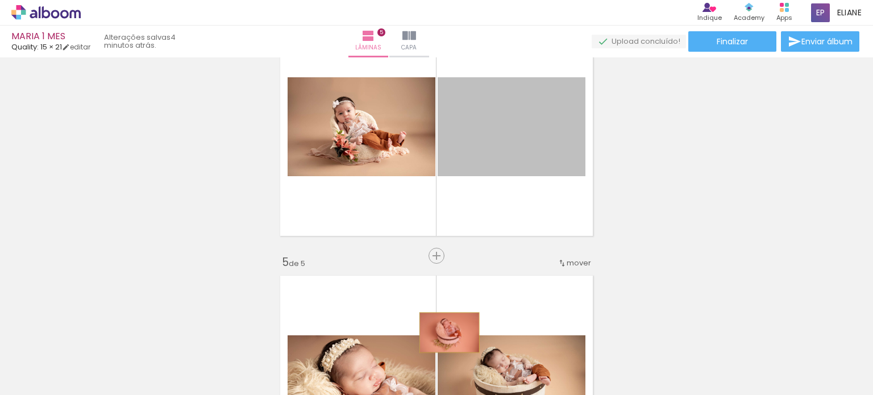
drag, startPoint x: 525, startPoint y: 169, endPoint x: 259, endPoint y: 345, distance: 318.2
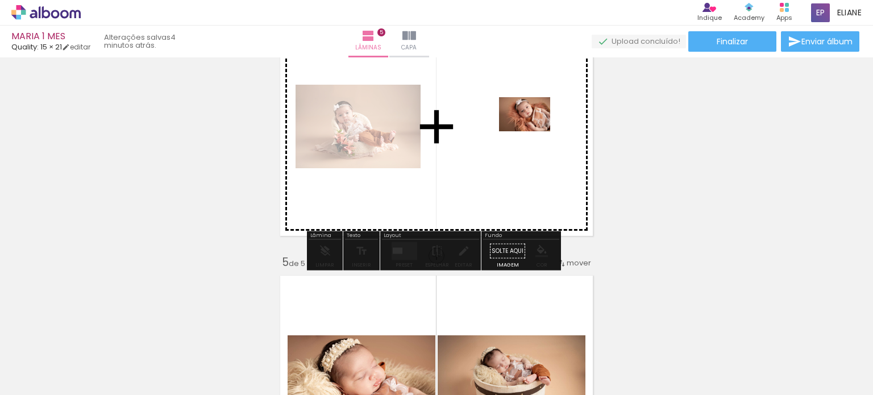
drag, startPoint x: 129, startPoint y: 360, endPoint x: 618, endPoint y: 200, distance: 514.9
click at [528, 137] on quentale-workspace at bounding box center [436, 197] width 873 height 395
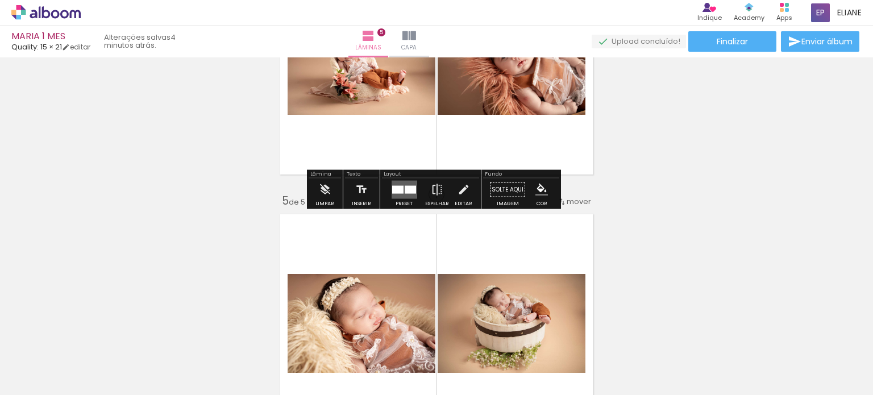
scroll to position [966, 0]
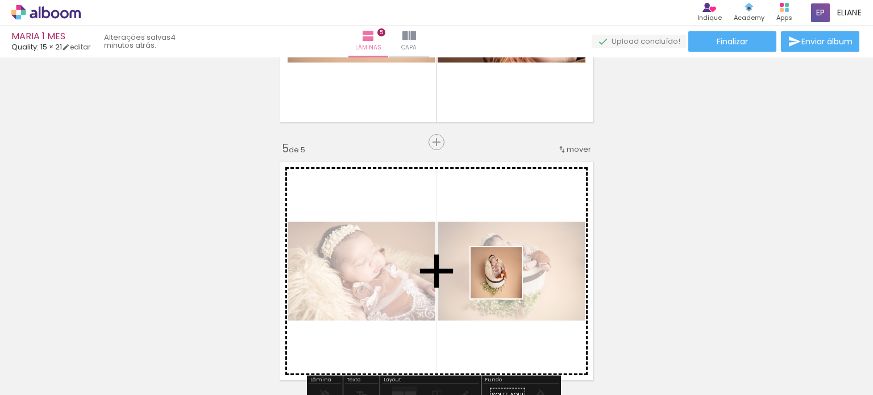
drag, startPoint x: 571, startPoint y: 348, endPoint x: 589, endPoint y: 253, distance: 96.7
click at [505, 281] on quentale-workspace at bounding box center [436, 197] width 873 height 395
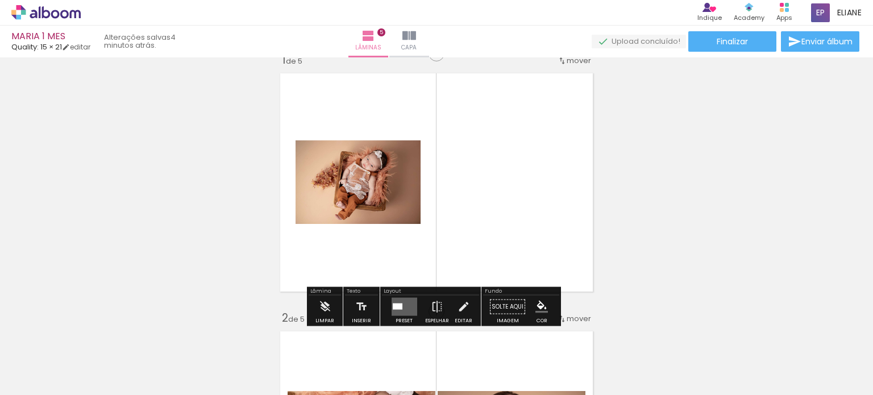
scroll to position [57, 0]
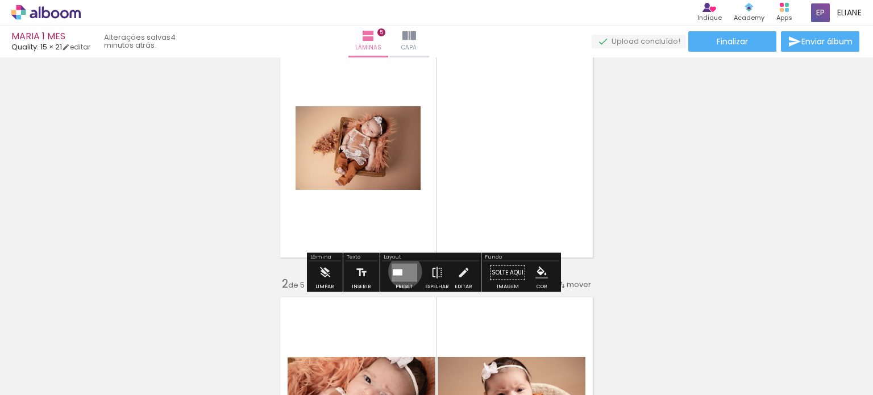
click at [402, 271] on quentale-layouter at bounding box center [405, 273] width 26 height 18
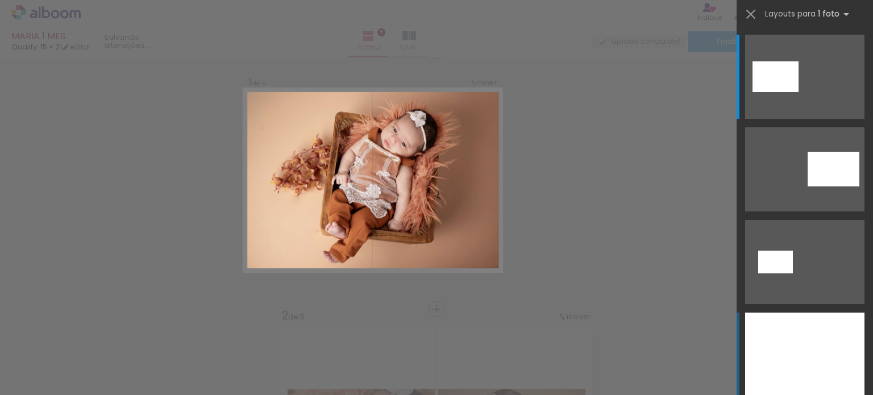
scroll to position [14, 0]
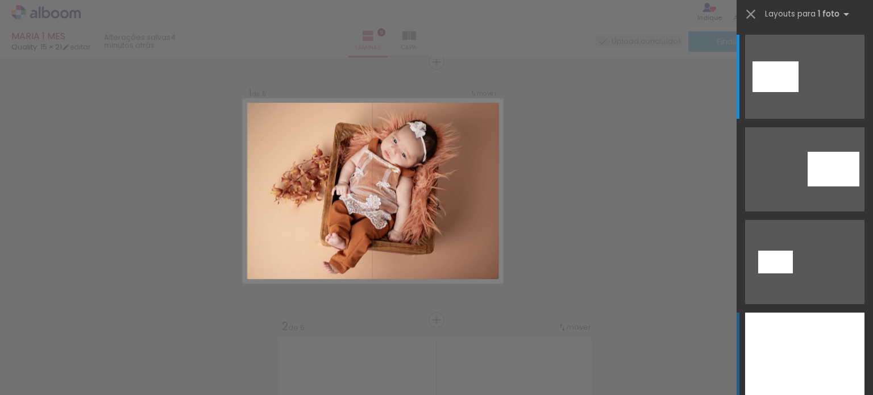
click at [791, 338] on div at bounding box center [804, 355] width 119 height 84
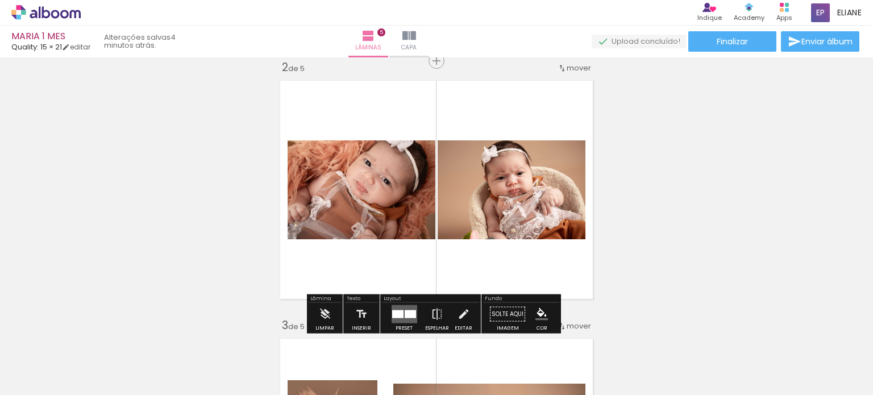
scroll to position [298, 0]
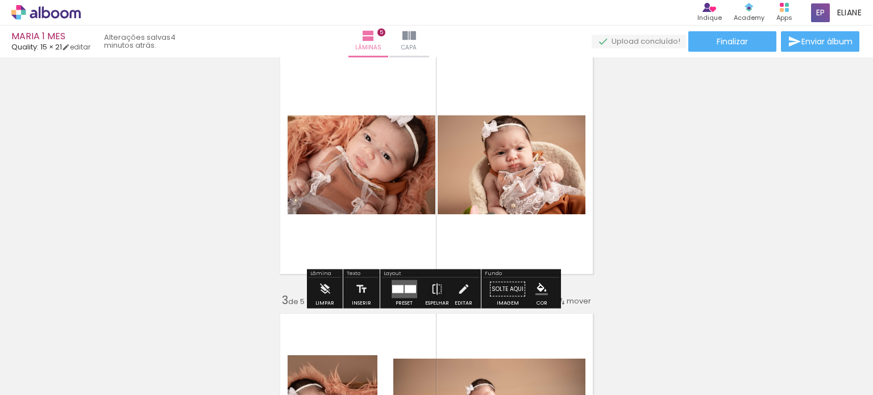
click at [400, 287] on div at bounding box center [397, 289] width 11 height 8
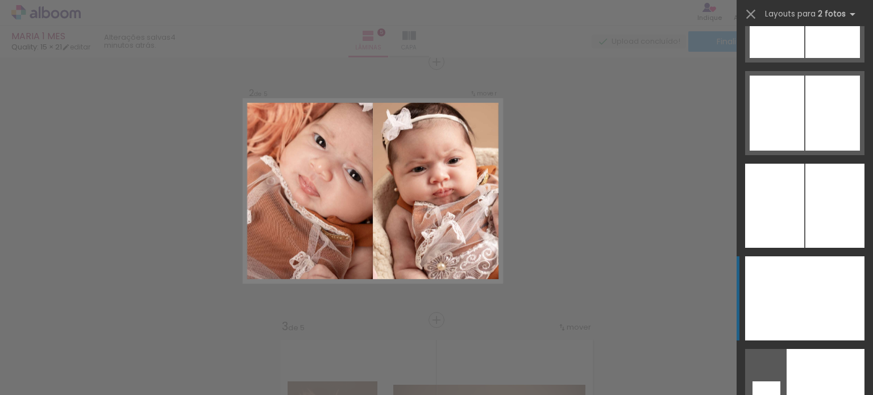
scroll to position [2785, 0]
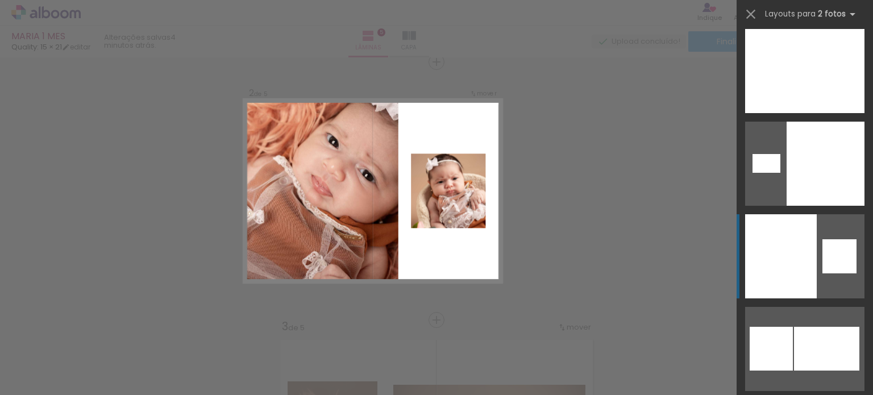
click at [798, 254] on div at bounding box center [781, 256] width 72 height 84
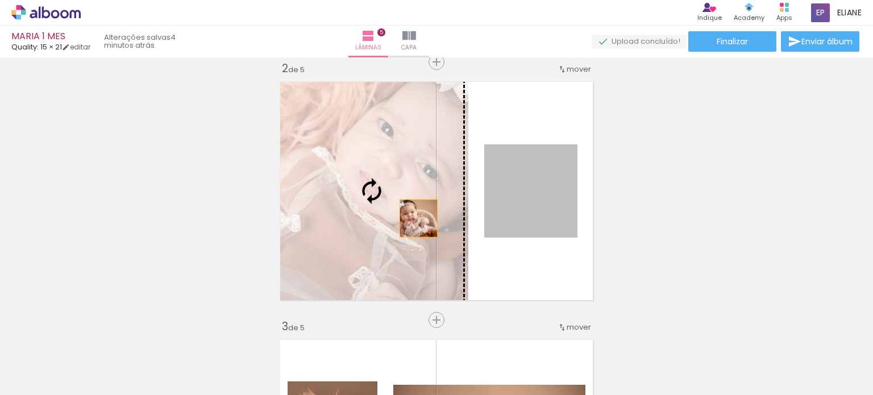
drag, startPoint x: 541, startPoint y: 213, endPoint x: 414, endPoint y: 218, distance: 126.8
click at [0, 0] on slot at bounding box center [0, 0] width 0 height 0
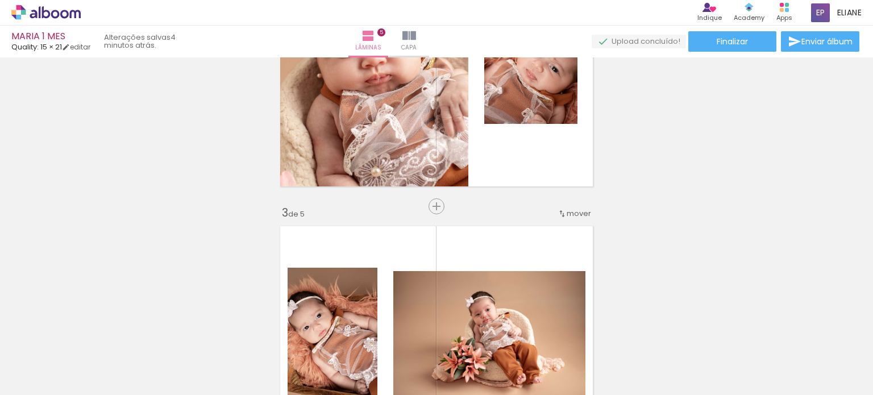
scroll to position [556, 0]
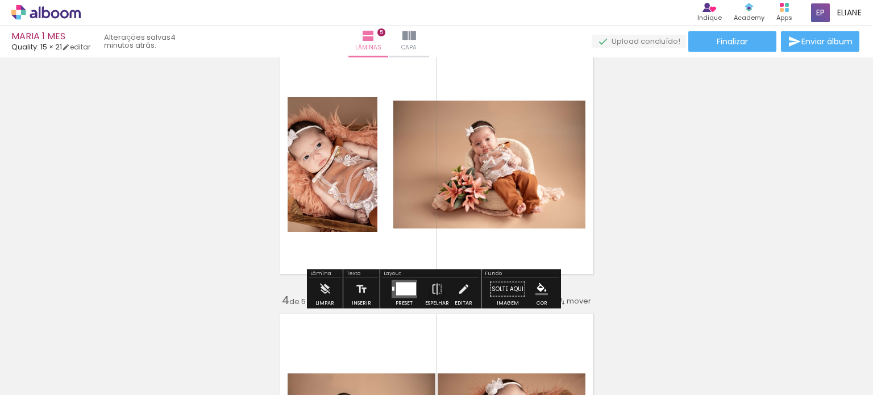
click at [392, 286] on quentale-layouter at bounding box center [405, 289] width 26 height 18
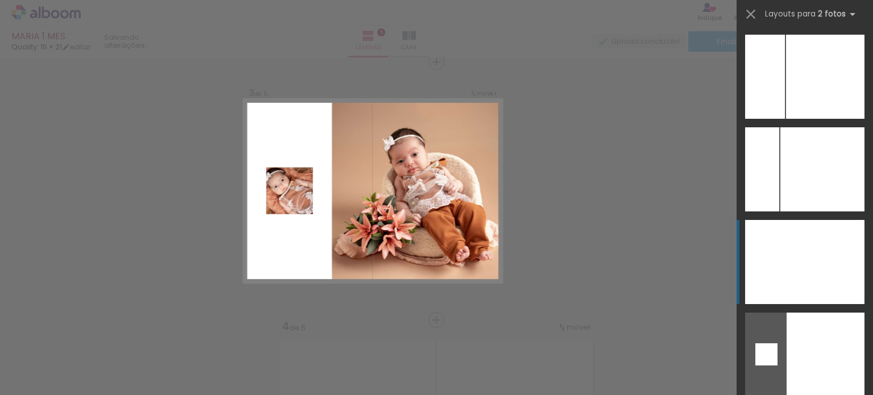
scroll to position [2500, 0]
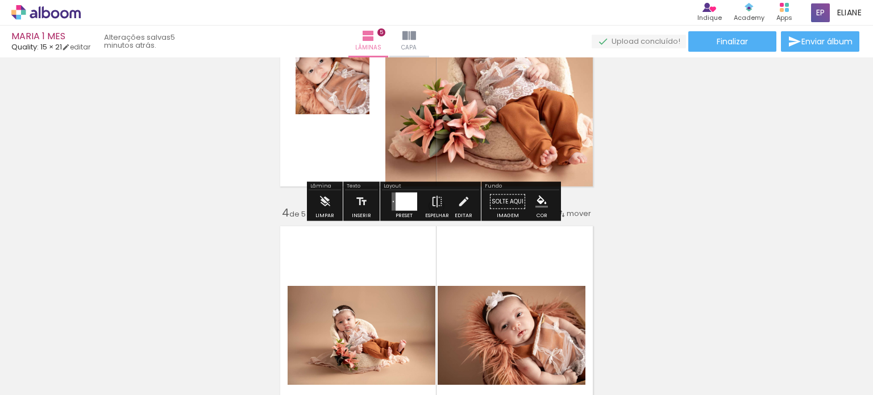
scroll to position [814, 0]
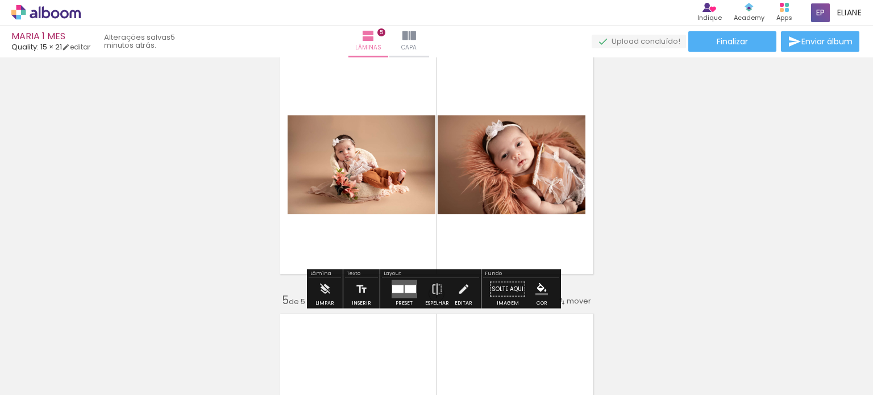
click at [392, 289] on div at bounding box center [397, 289] width 11 height 8
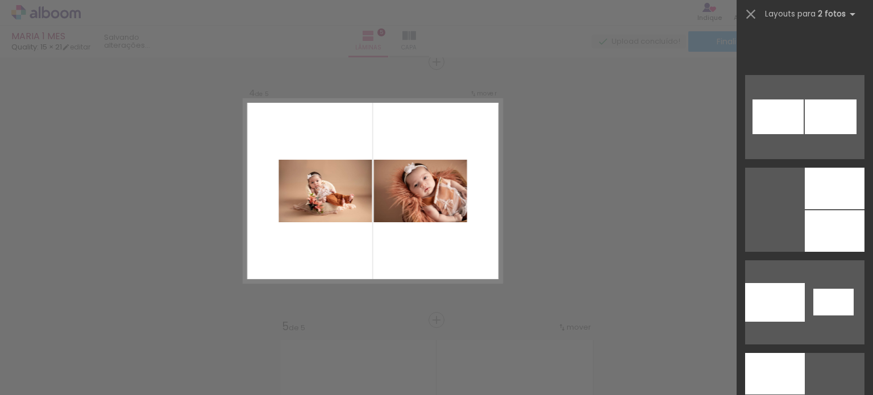
scroll to position [1762, 0]
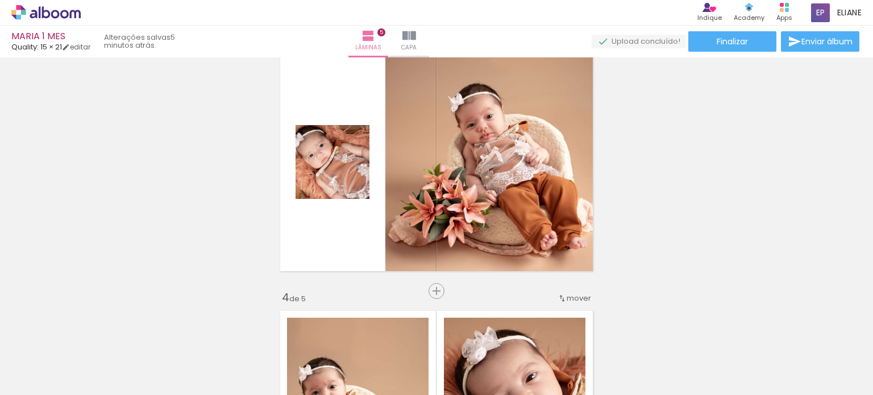
scroll to position [561, 0]
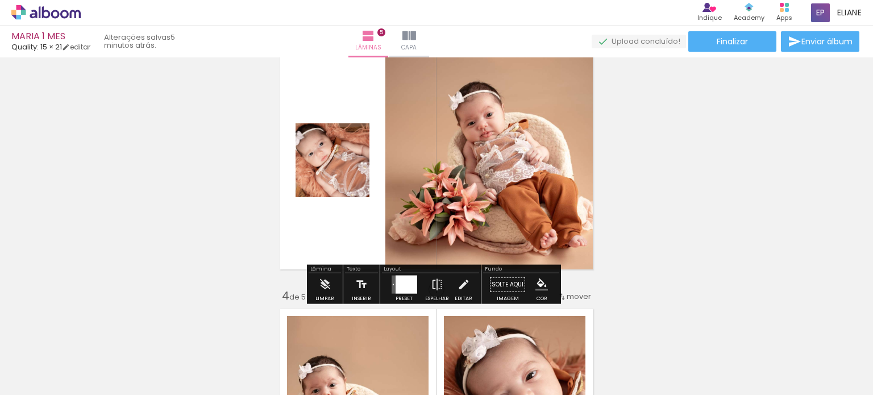
click at [403, 285] on div at bounding box center [407, 285] width 22 height 18
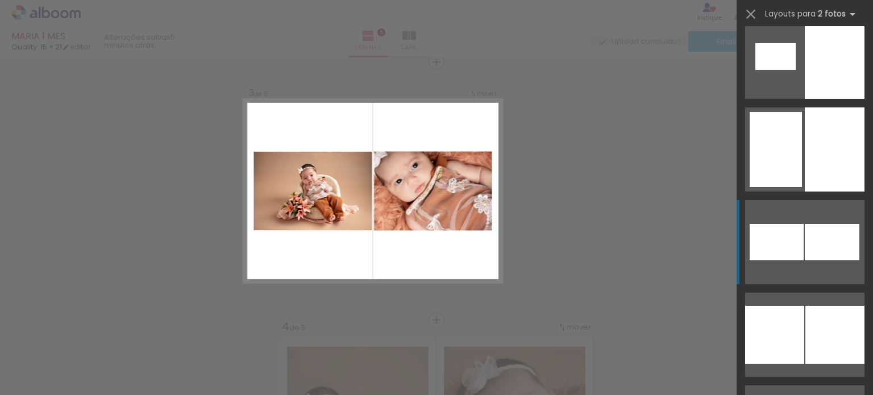
scroll to position [2893, 0]
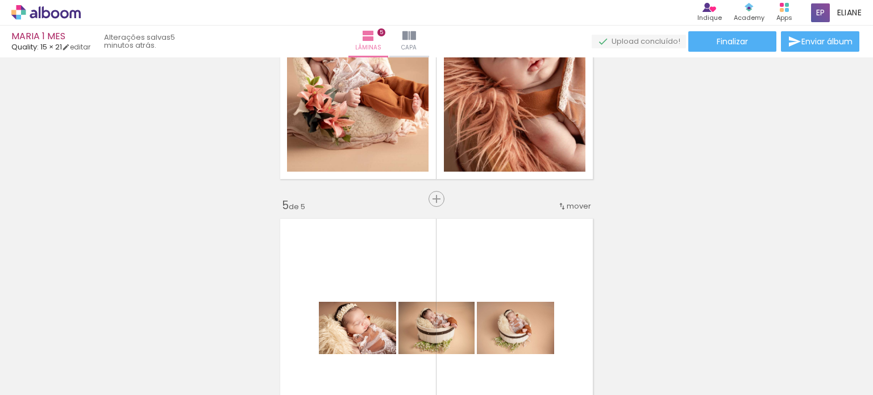
scroll to position [1080, 0]
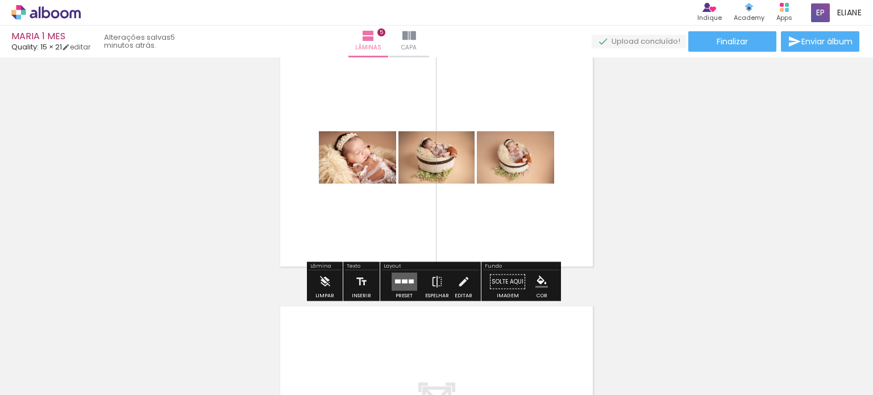
click at [400, 277] on quentale-layouter at bounding box center [405, 282] width 26 height 18
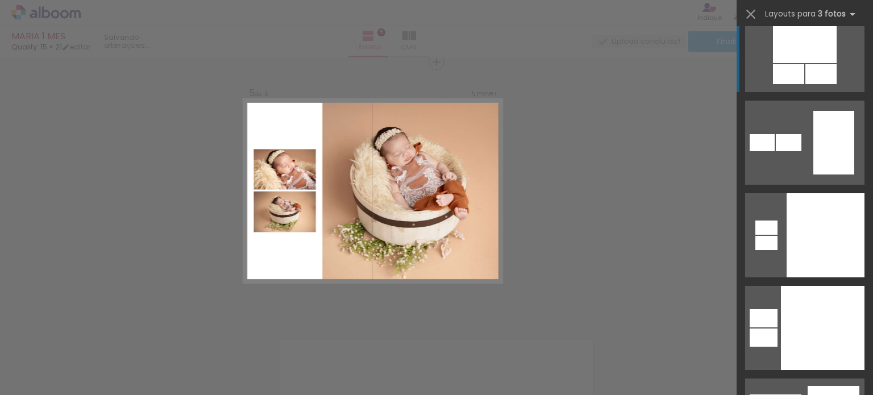
scroll to position [4092, 0]
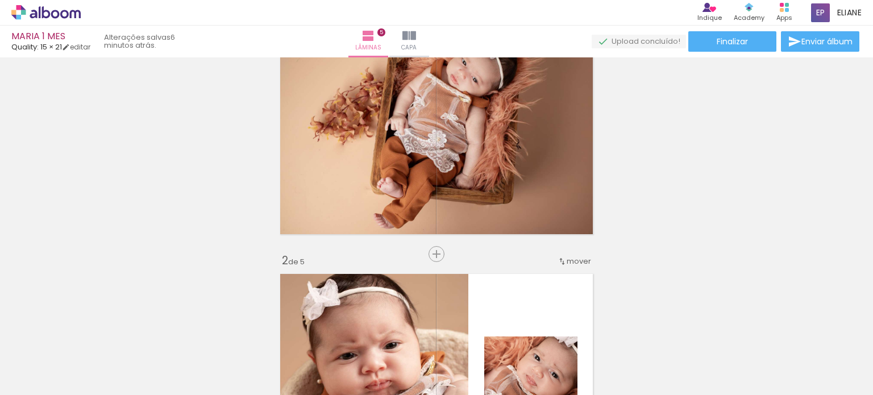
scroll to position [0, 0]
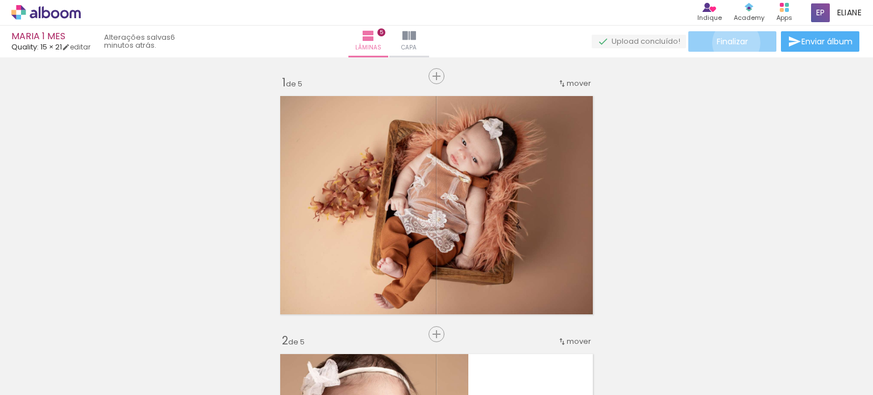
drag, startPoint x: 732, startPoint y: 43, endPoint x: 731, endPoint y: 56, distance: 13.1
click at [732, 45] on span "Finalizar" at bounding box center [732, 42] width 31 height 8
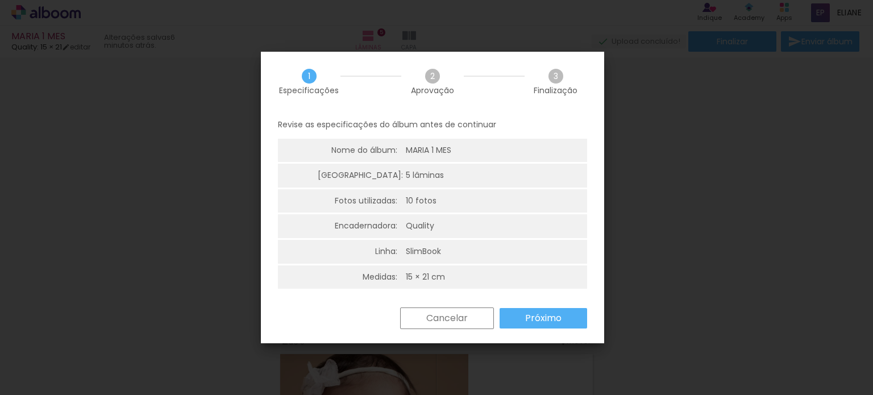
click at [0, 0] on slot "Próximo" at bounding box center [0, 0] width 0 height 0
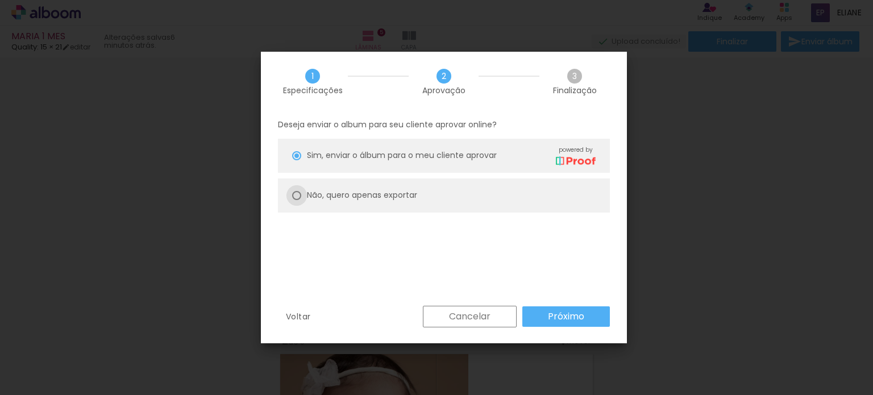
click at [295, 160] on div at bounding box center [296, 155] width 9 height 9
type paper-radio-button "on"
drag, startPoint x: 570, startPoint y: 315, endPoint x: 633, endPoint y: 255, distance: 87.2
click at [0, 0] on slot "Próximo" at bounding box center [0, 0] width 0 height 0
type input "Alta, 300 DPI"
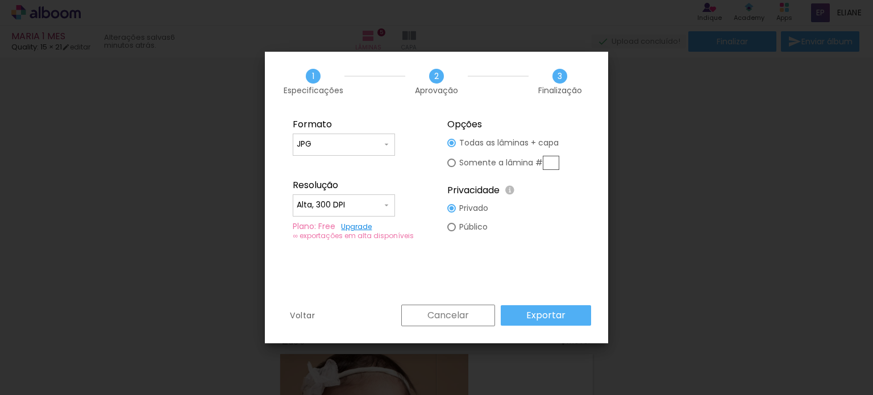
click at [0, 0] on slot "Exportar" at bounding box center [0, 0] width 0 height 0
